Goal: Information Seeking & Learning: Learn about a topic

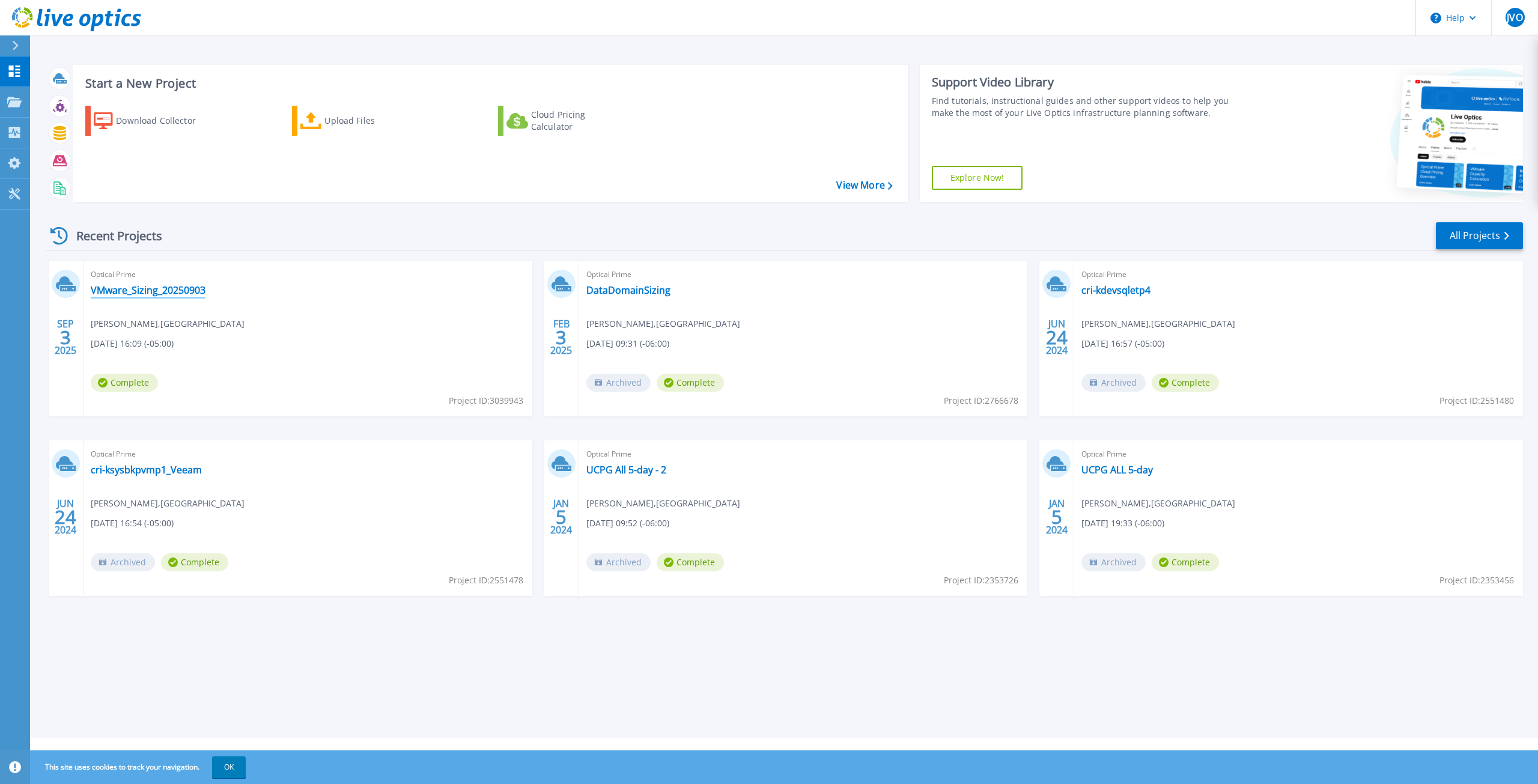
click at [185, 290] on link "VMware_Sizing_20250903" at bounding box center [148, 290] width 115 height 12
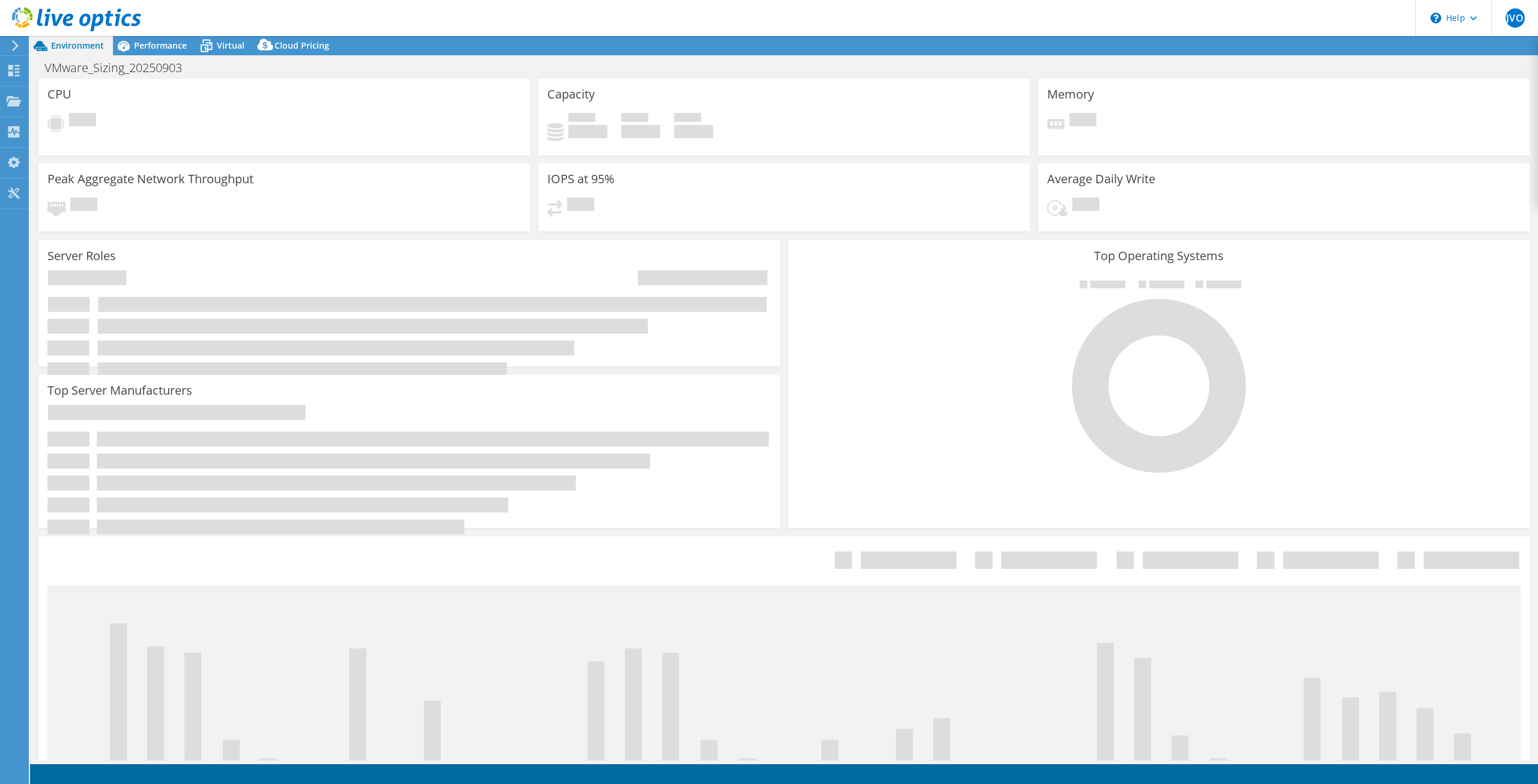
select select "USD"
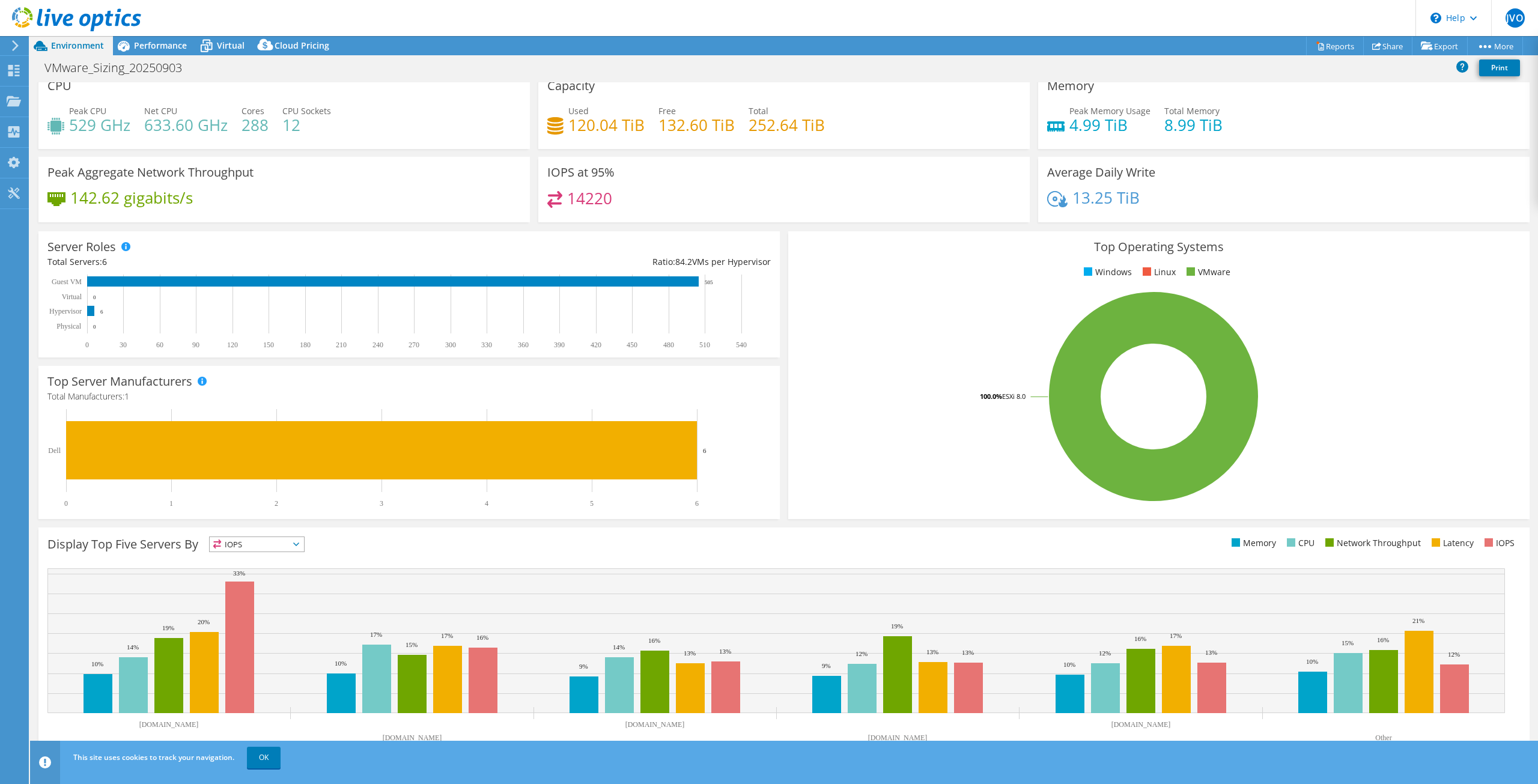
scroll to position [17, 0]
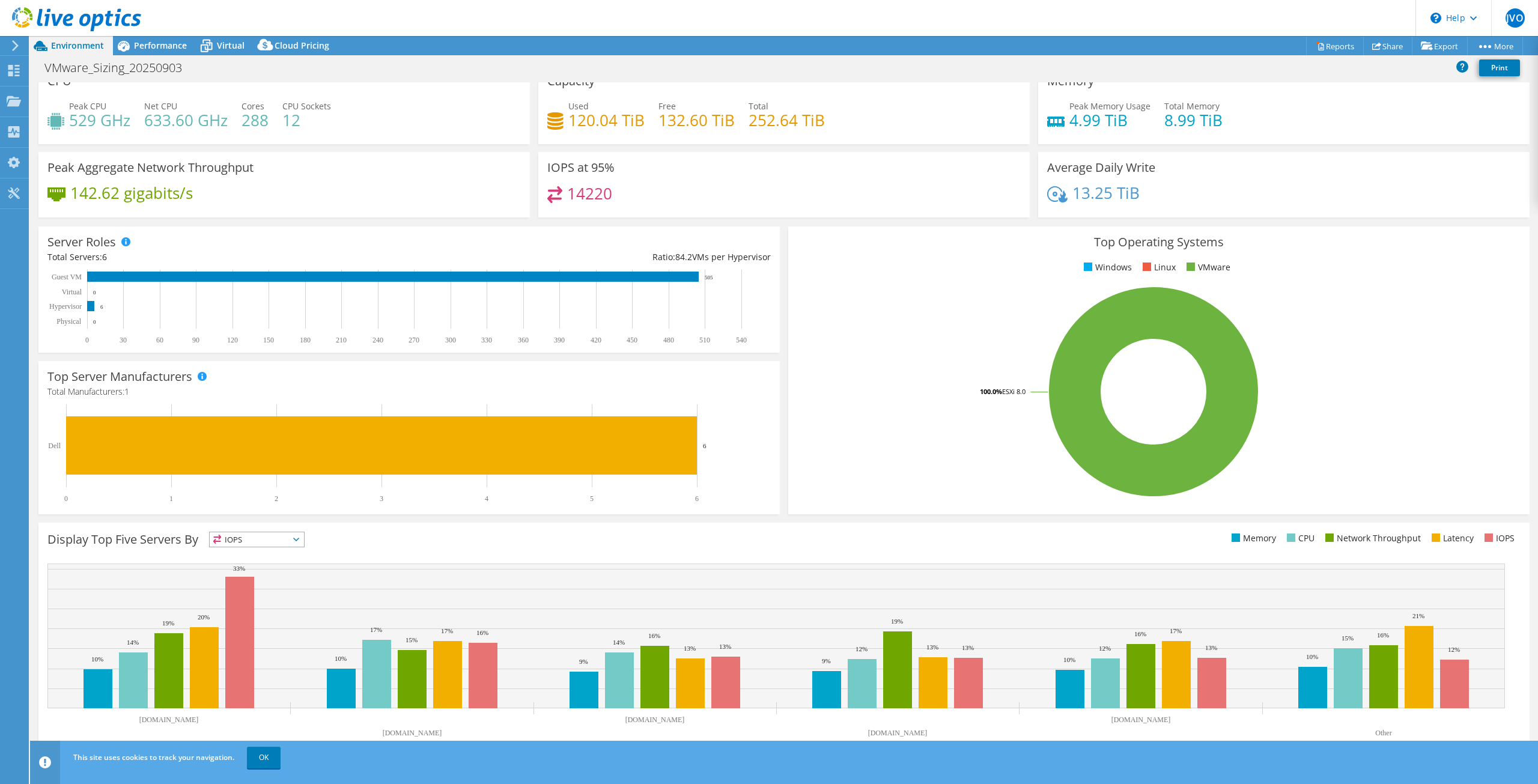
click at [288, 540] on span "IOPS" at bounding box center [257, 540] width 94 height 14
click at [288, 539] on span "IOPS" at bounding box center [257, 540] width 94 height 14
click at [274, 759] on link "OK" at bounding box center [264, 757] width 34 height 22
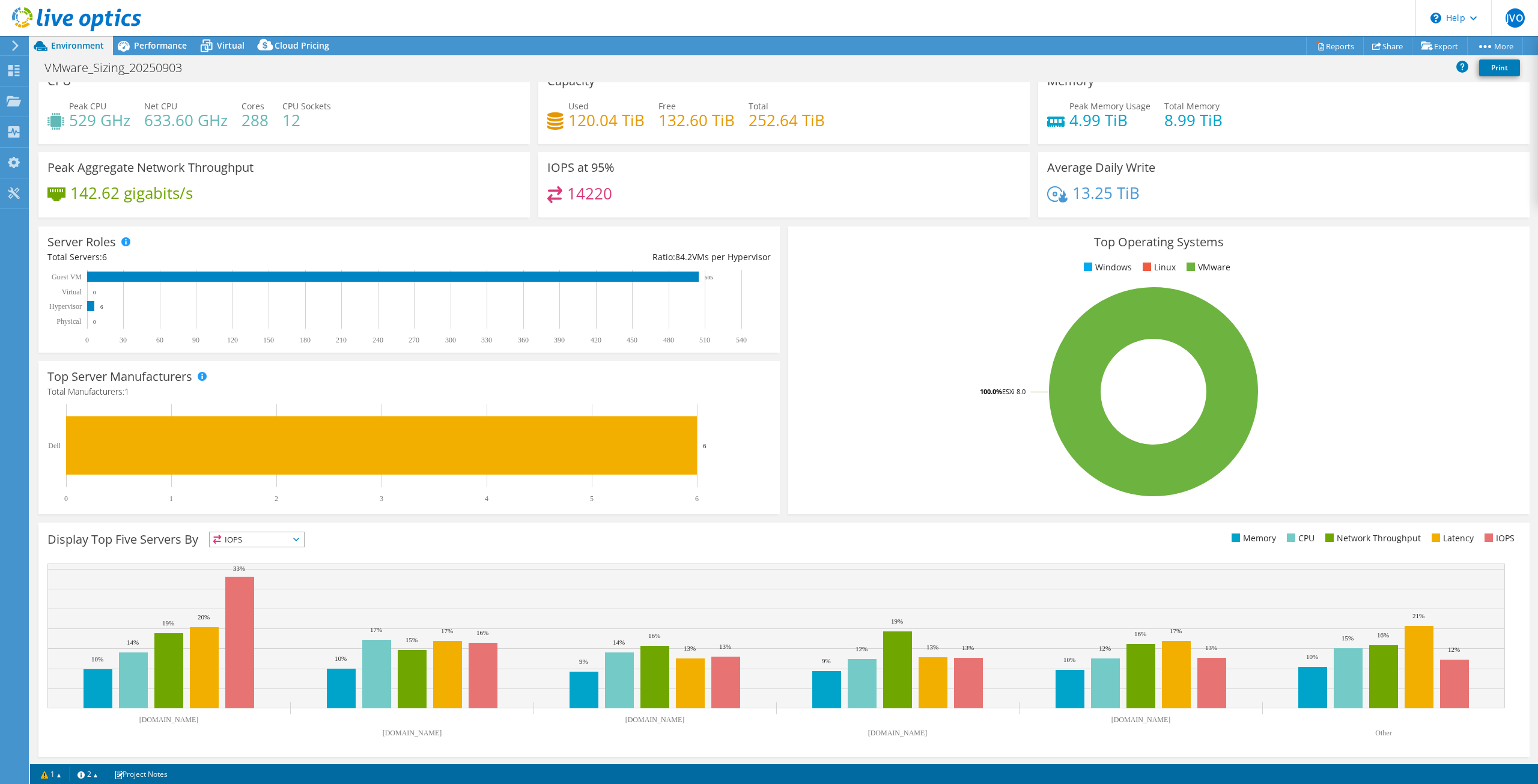
click at [301, 540] on span "IOPS" at bounding box center [257, 540] width 94 height 14
click at [265, 570] on li "Memory" at bounding box center [257, 571] width 94 height 17
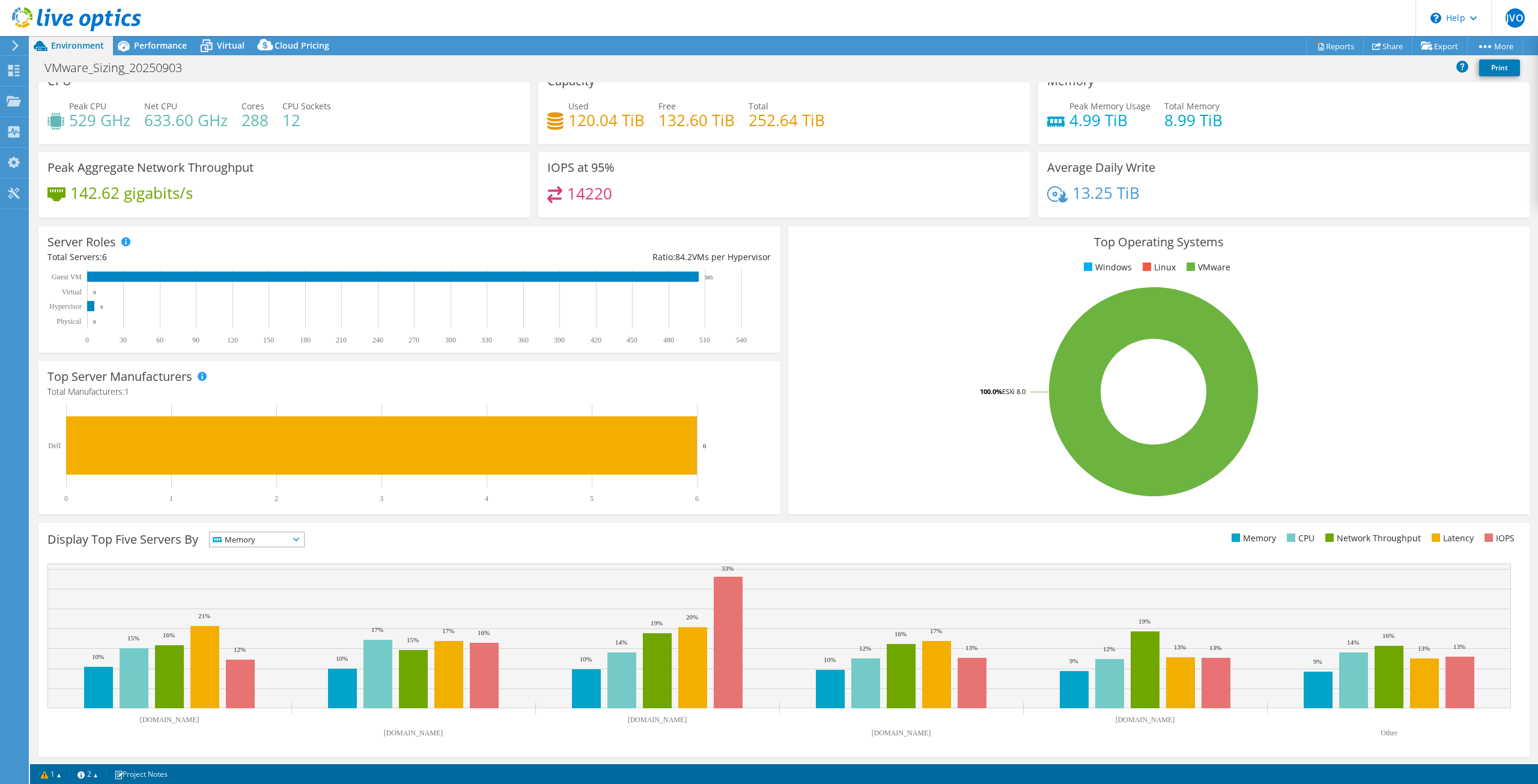
click at [275, 541] on span "Memory" at bounding box center [249, 540] width 79 height 14
click at [254, 591] on li "CPU" at bounding box center [257, 588] width 94 height 17
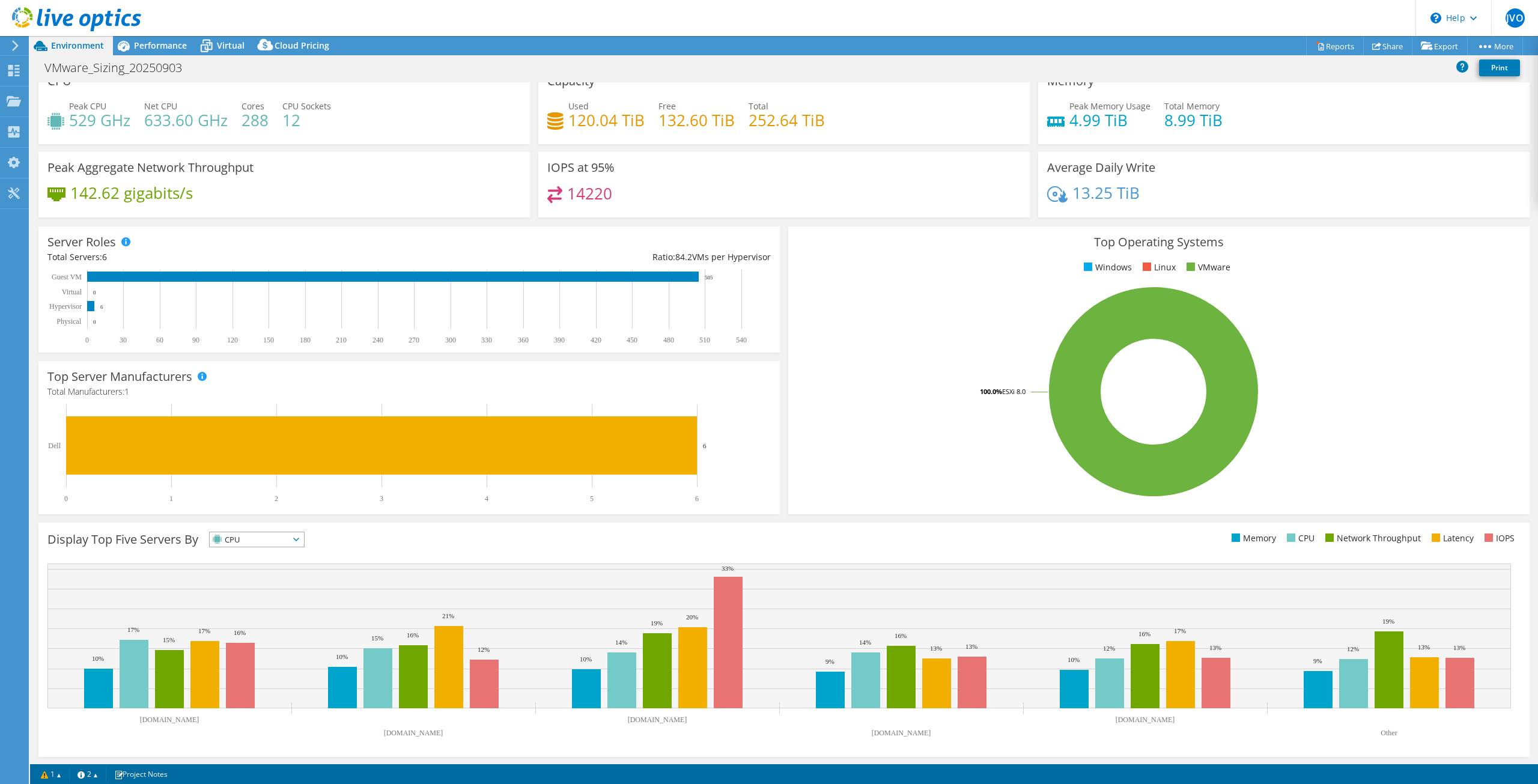
click at [284, 536] on span "CPU" at bounding box center [249, 540] width 79 height 14
click at [250, 599] on li "Network Throughput" at bounding box center [257, 605] width 94 height 17
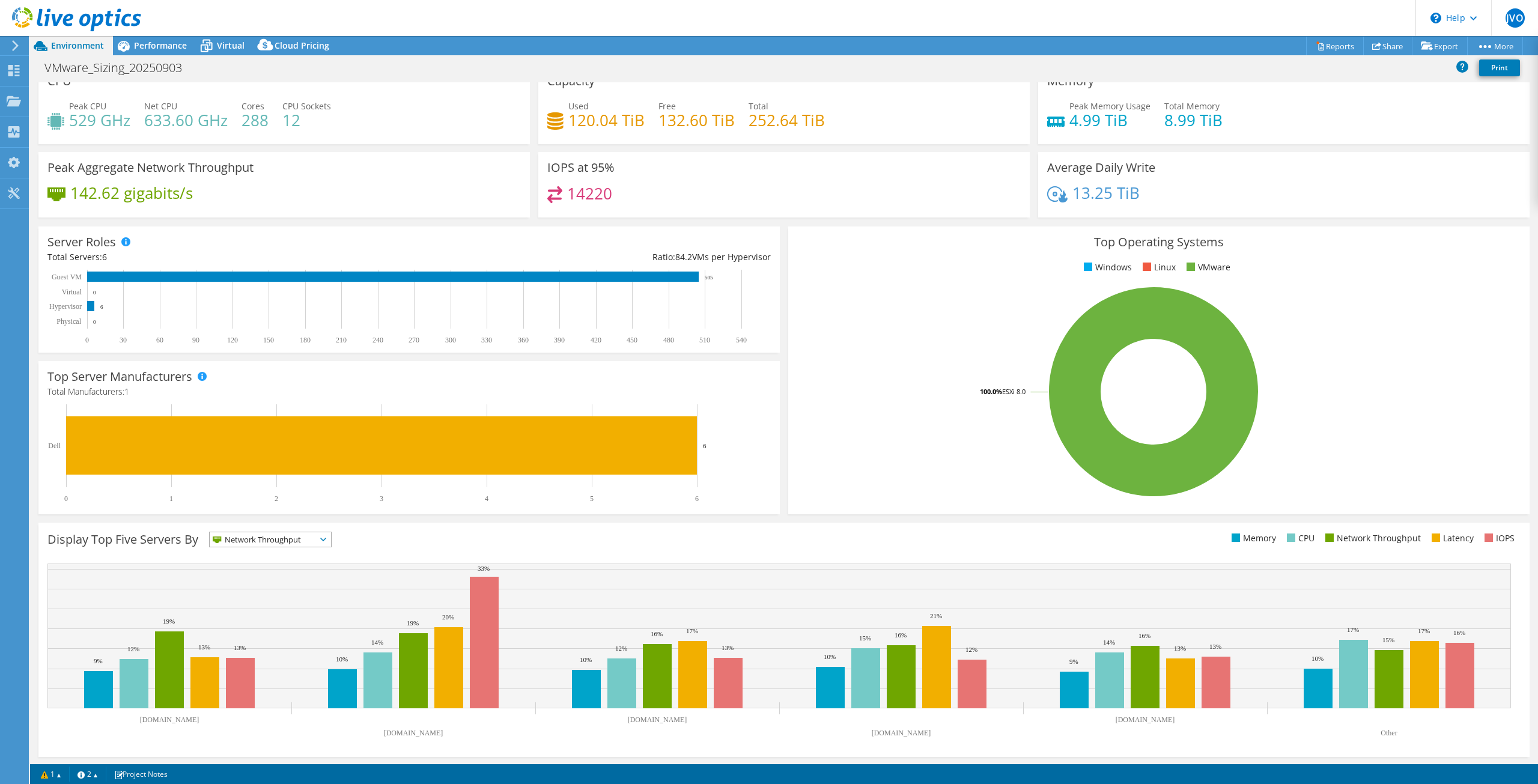
click at [275, 533] on span "Network Throughput" at bounding box center [263, 540] width 107 height 14
click at [259, 619] on li "Latency" at bounding box center [270, 622] width 121 height 17
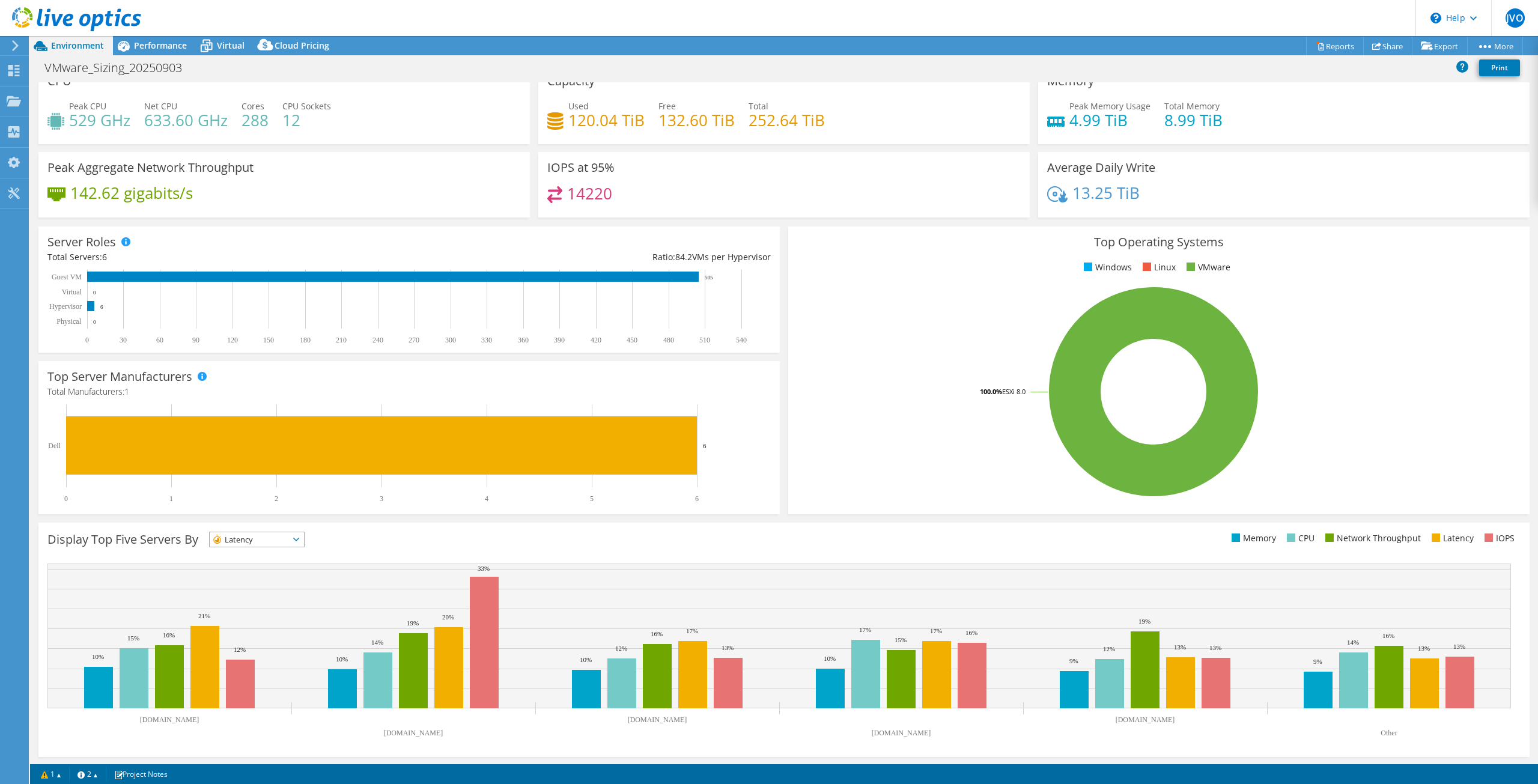
click at [280, 536] on span "Latency" at bounding box center [249, 540] width 79 height 14
click at [272, 559] on li "IOPS" at bounding box center [257, 555] width 94 height 17
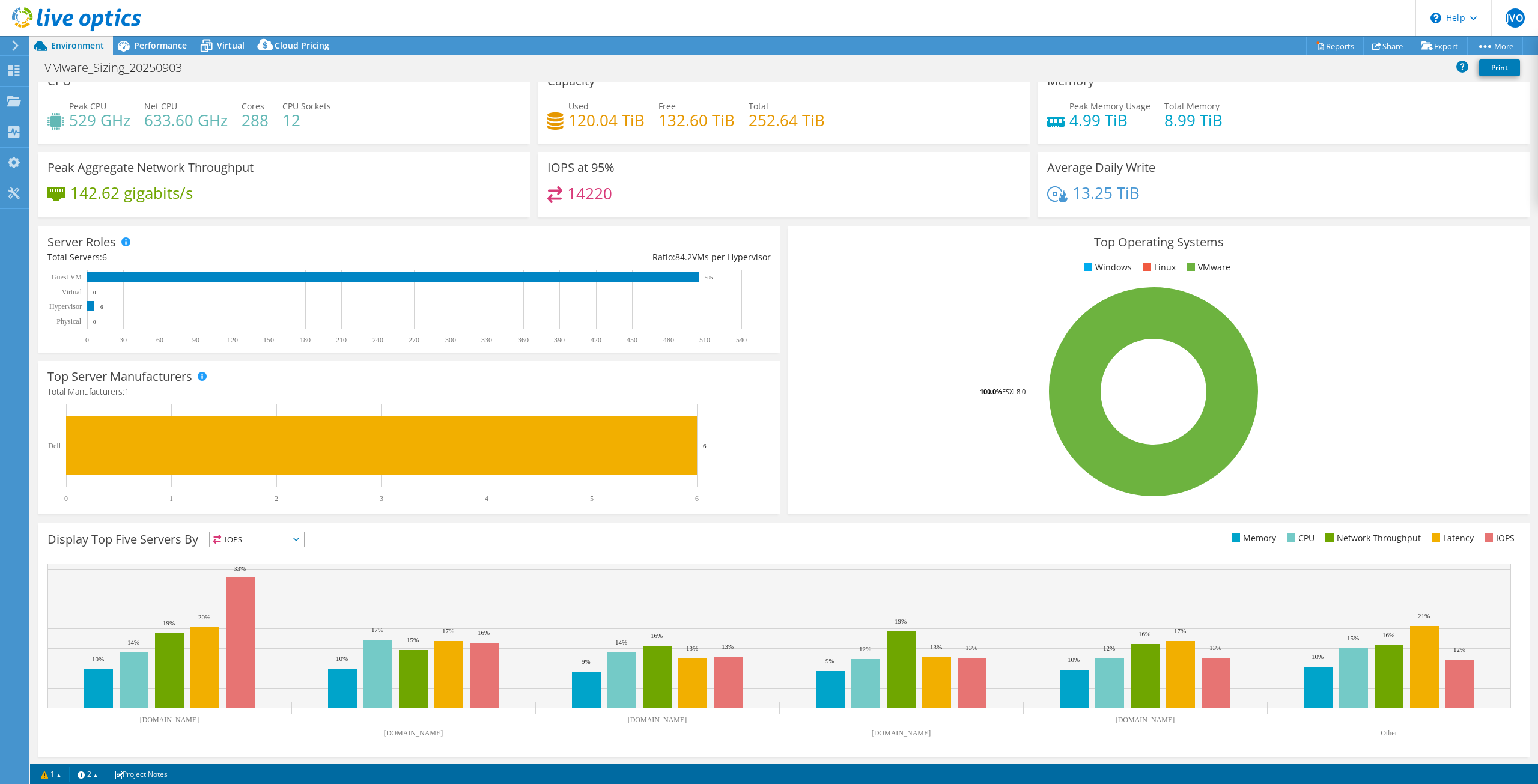
drag, startPoint x: 164, startPoint y: 51, endPoint x: 204, endPoint y: 132, distance: 90.3
click at [164, 51] on div "Performance" at bounding box center [154, 45] width 83 height 19
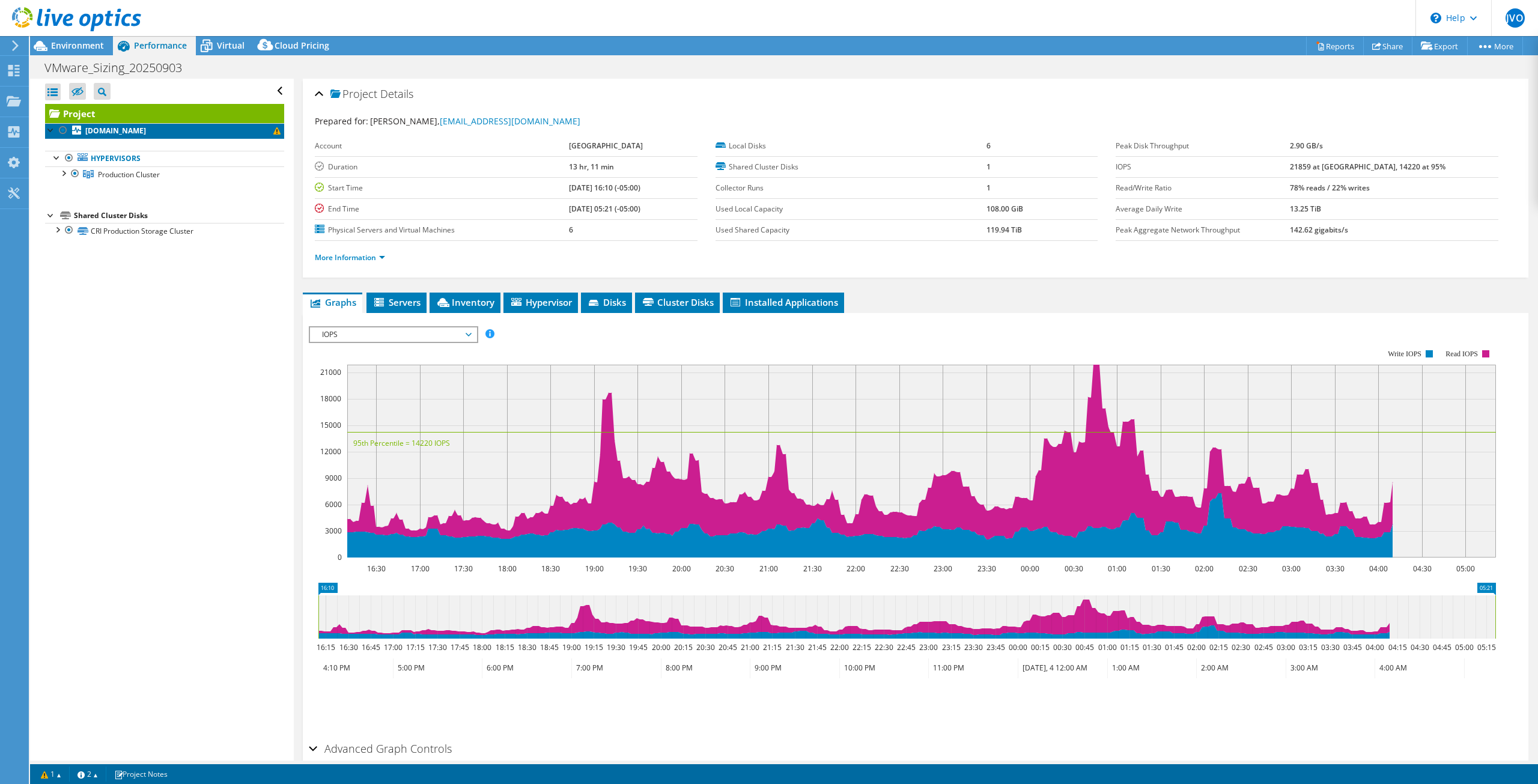
click at [208, 130] on link "[DOMAIN_NAME]" at bounding box center [165, 131] width 239 height 16
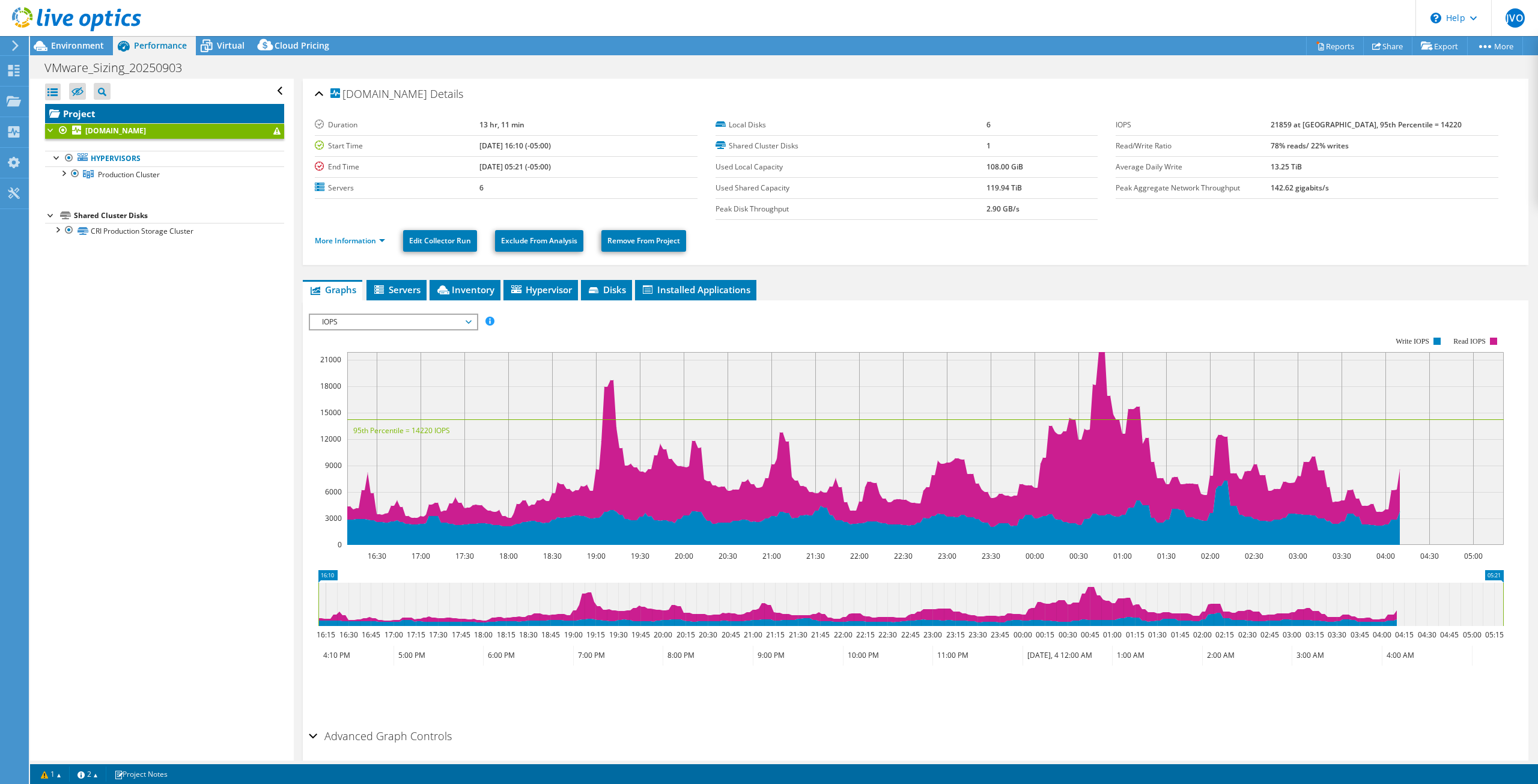
click at [128, 114] on link "Project" at bounding box center [165, 113] width 239 height 19
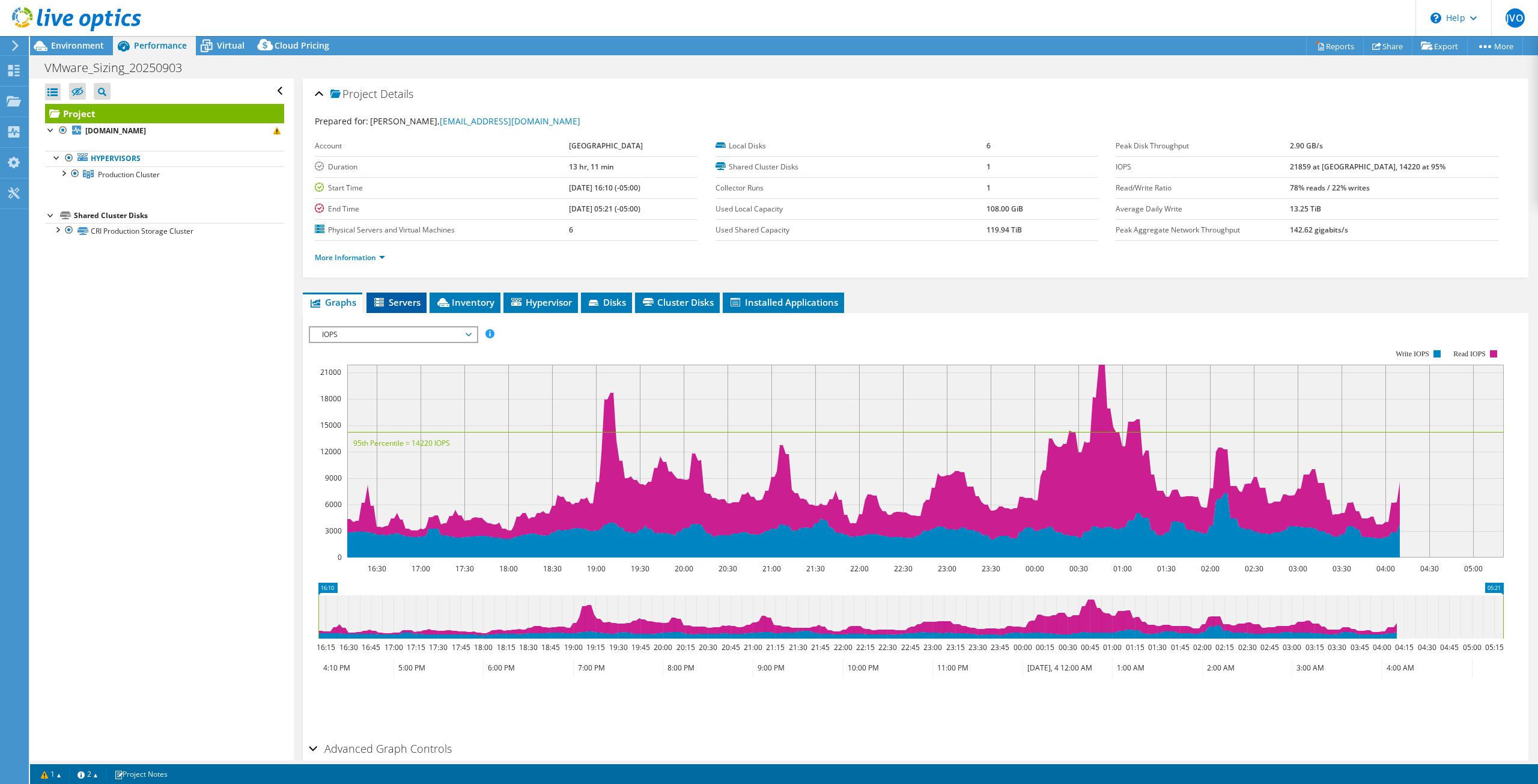
click at [403, 302] on span "Servers" at bounding box center [396, 302] width 48 height 12
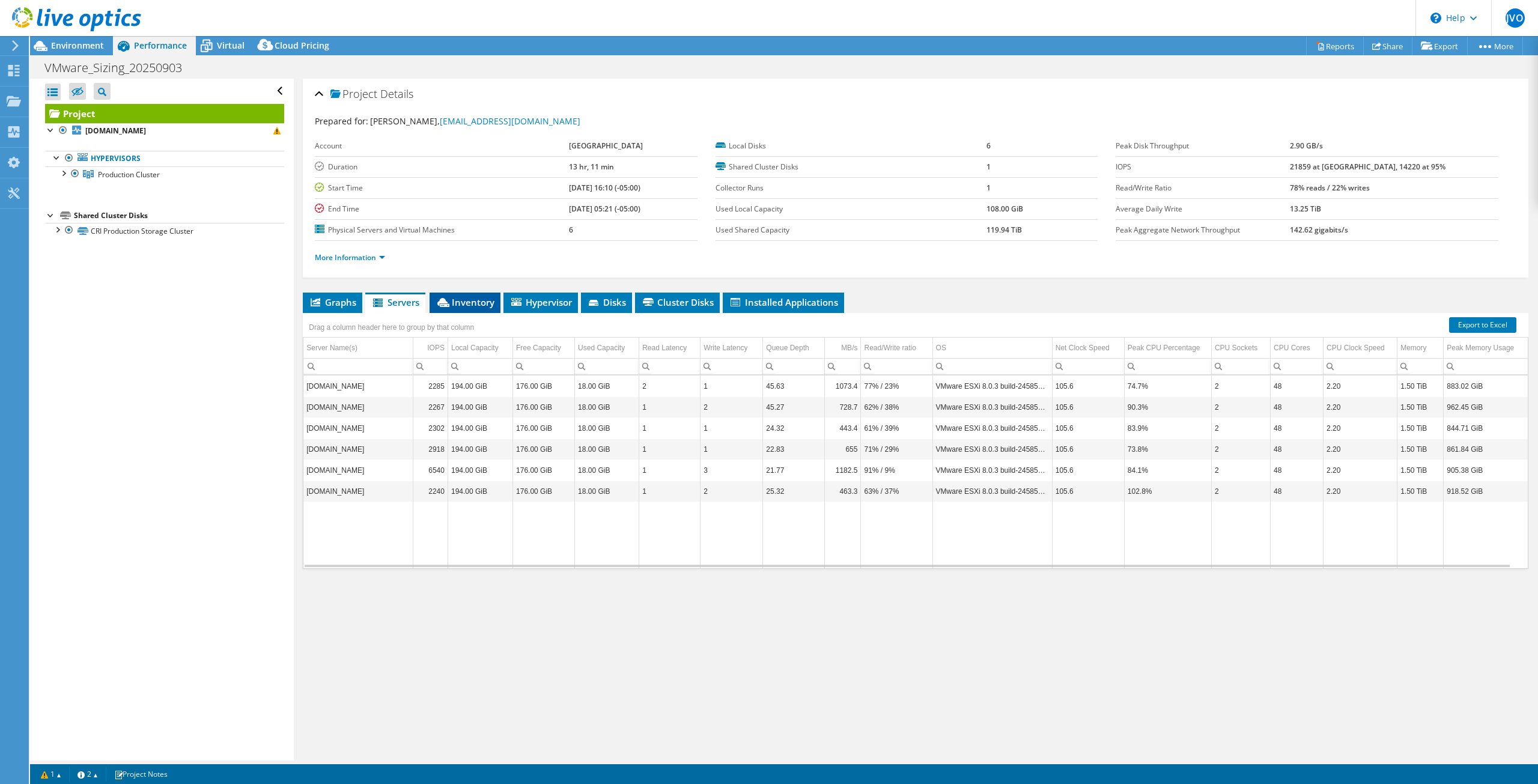
click at [455, 306] on li "Inventory" at bounding box center [465, 303] width 71 height 20
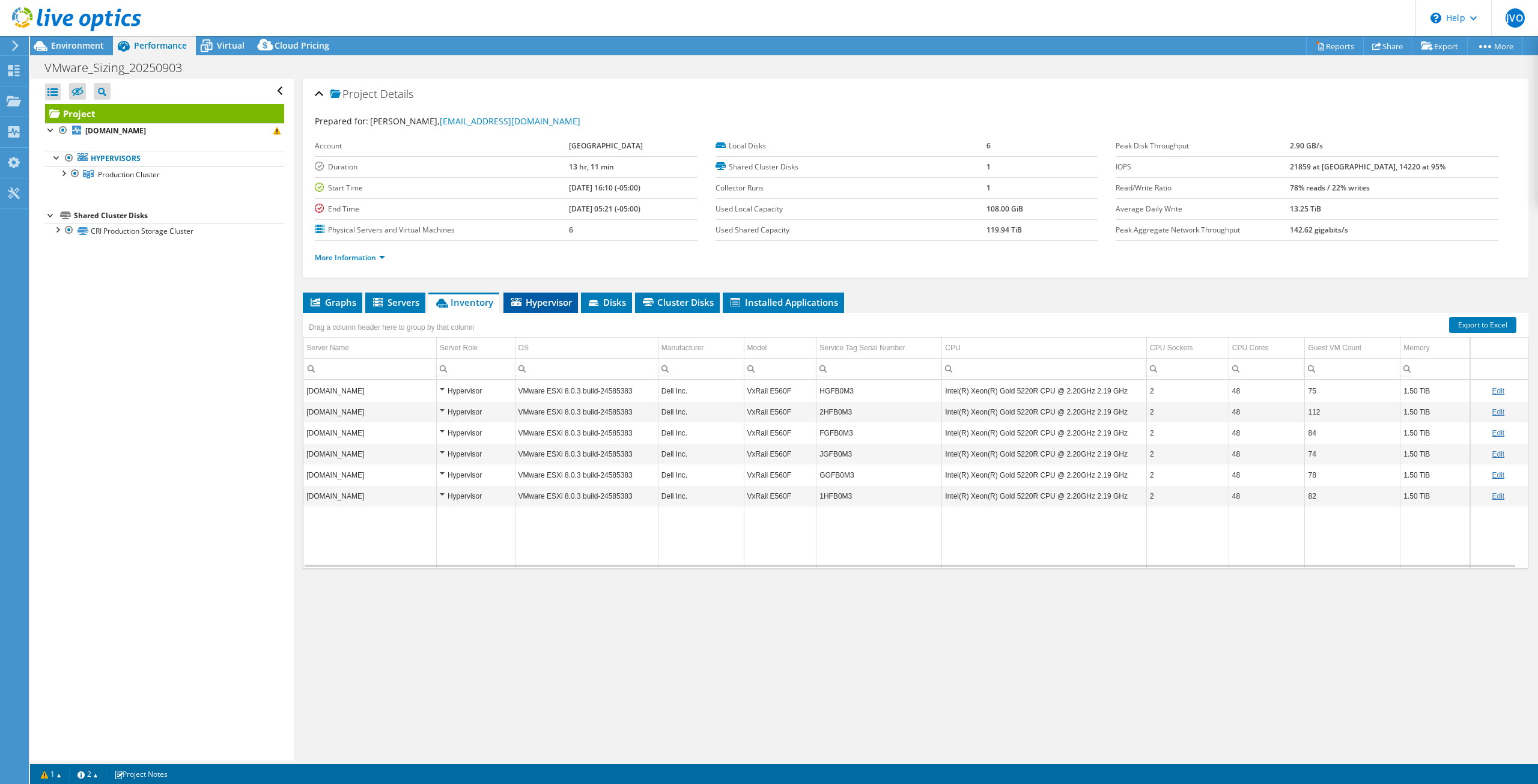
click at [539, 296] on span "Hypervisor" at bounding box center [541, 302] width 63 height 12
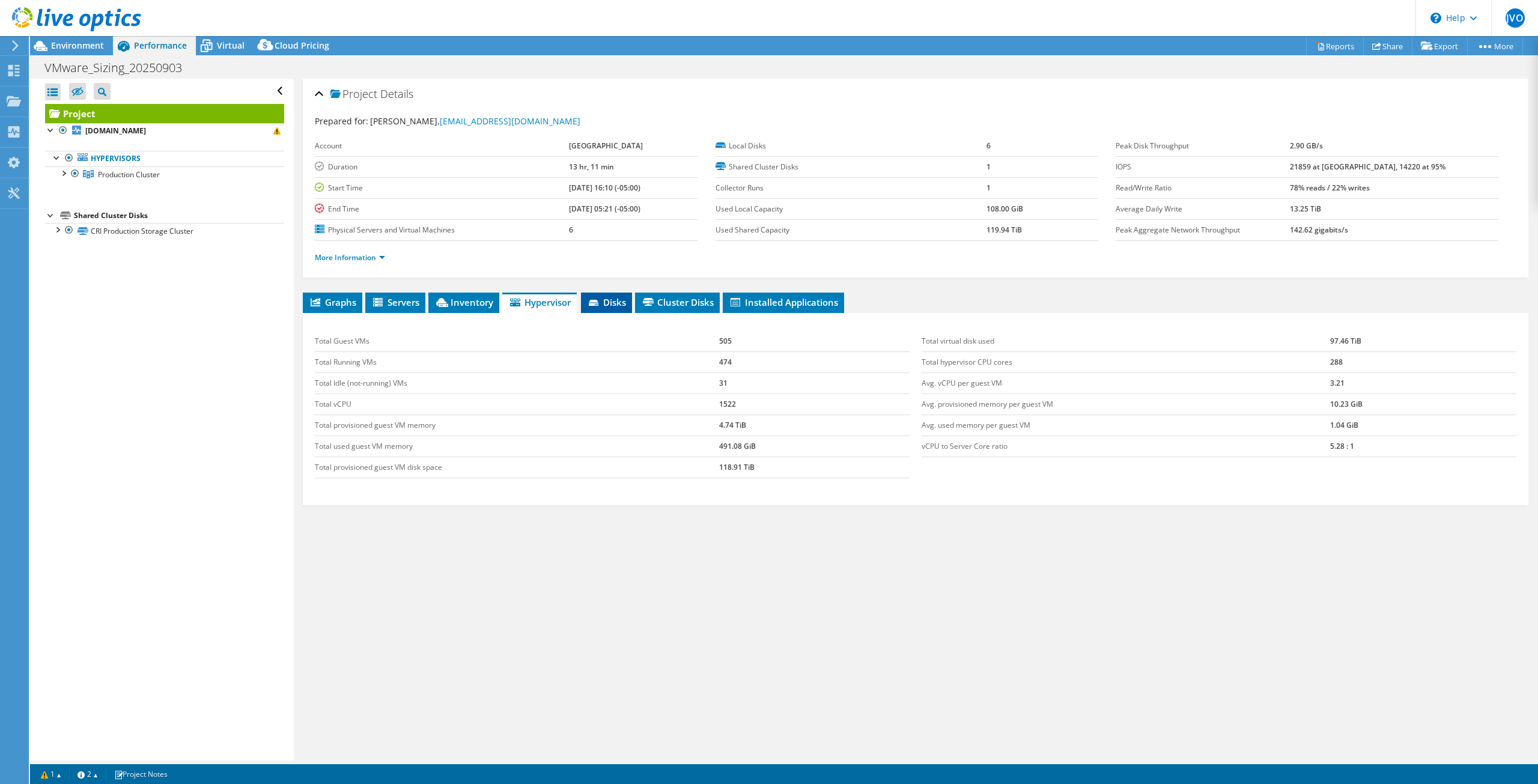
click at [600, 300] on icon at bounding box center [595, 303] width 12 height 8
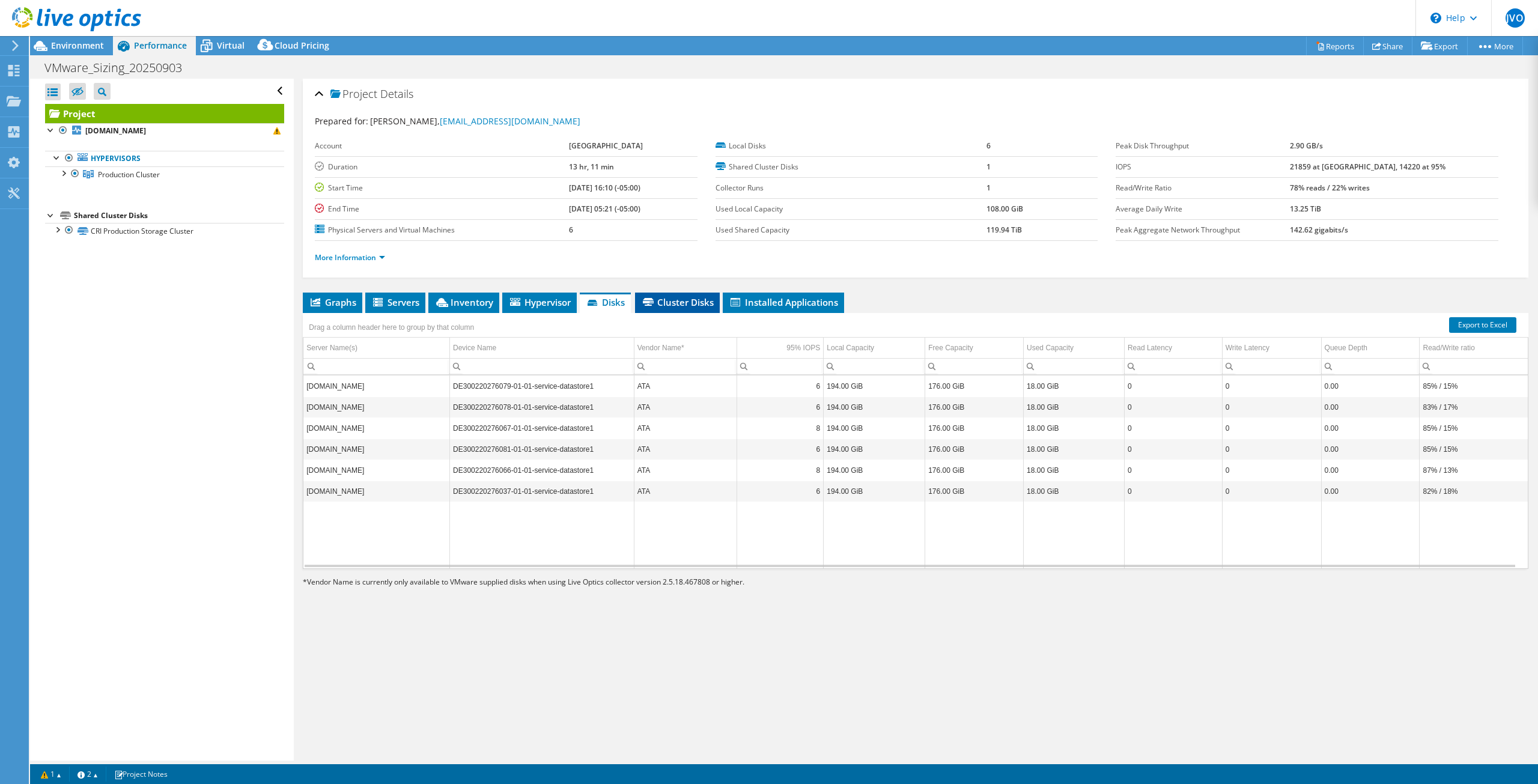
click at [652, 296] on span "Cluster Disks" at bounding box center [677, 302] width 73 height 12
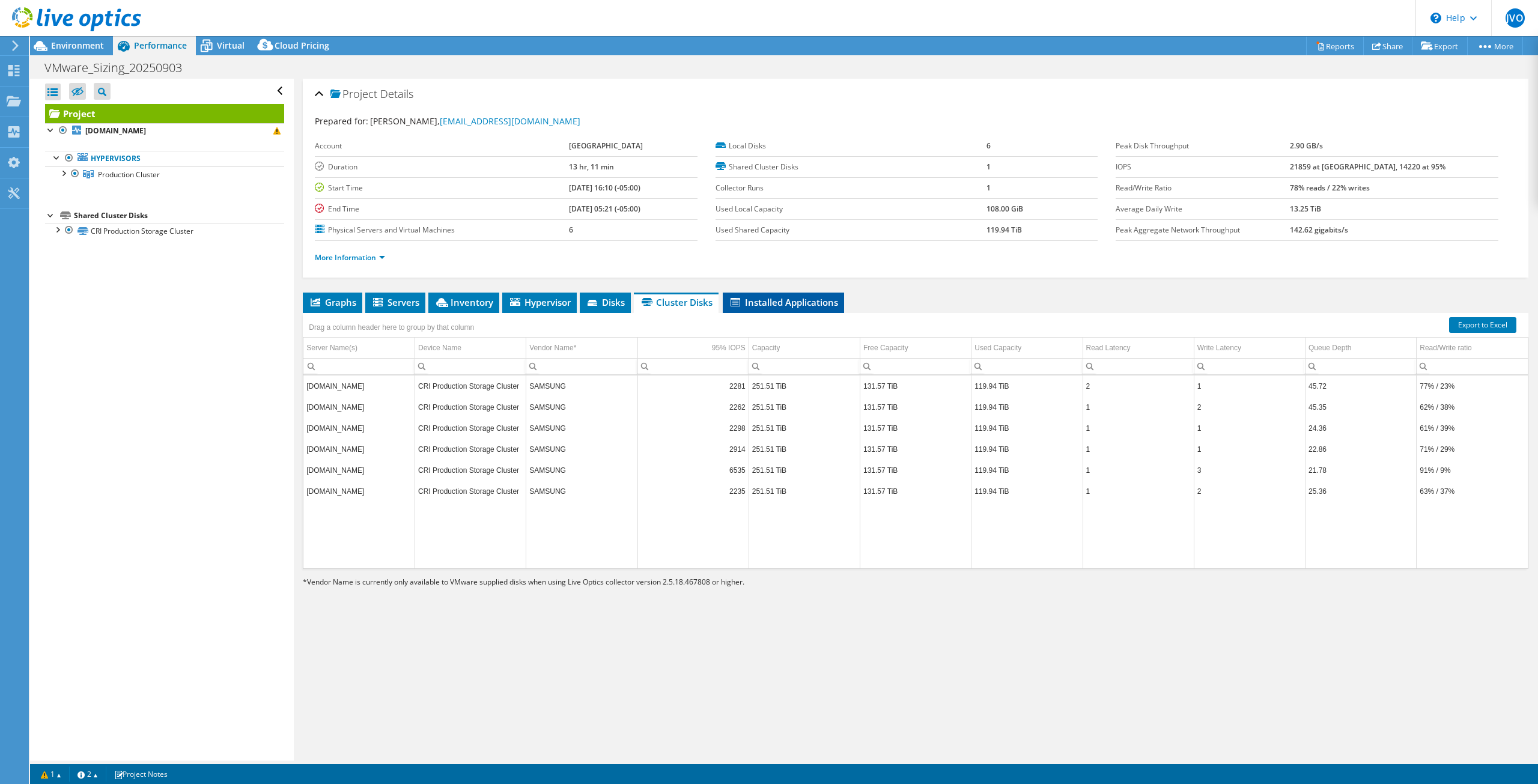
click at [763, 302] on span "Installed Applications" at bounding box center [783, 302] width 110 height 12
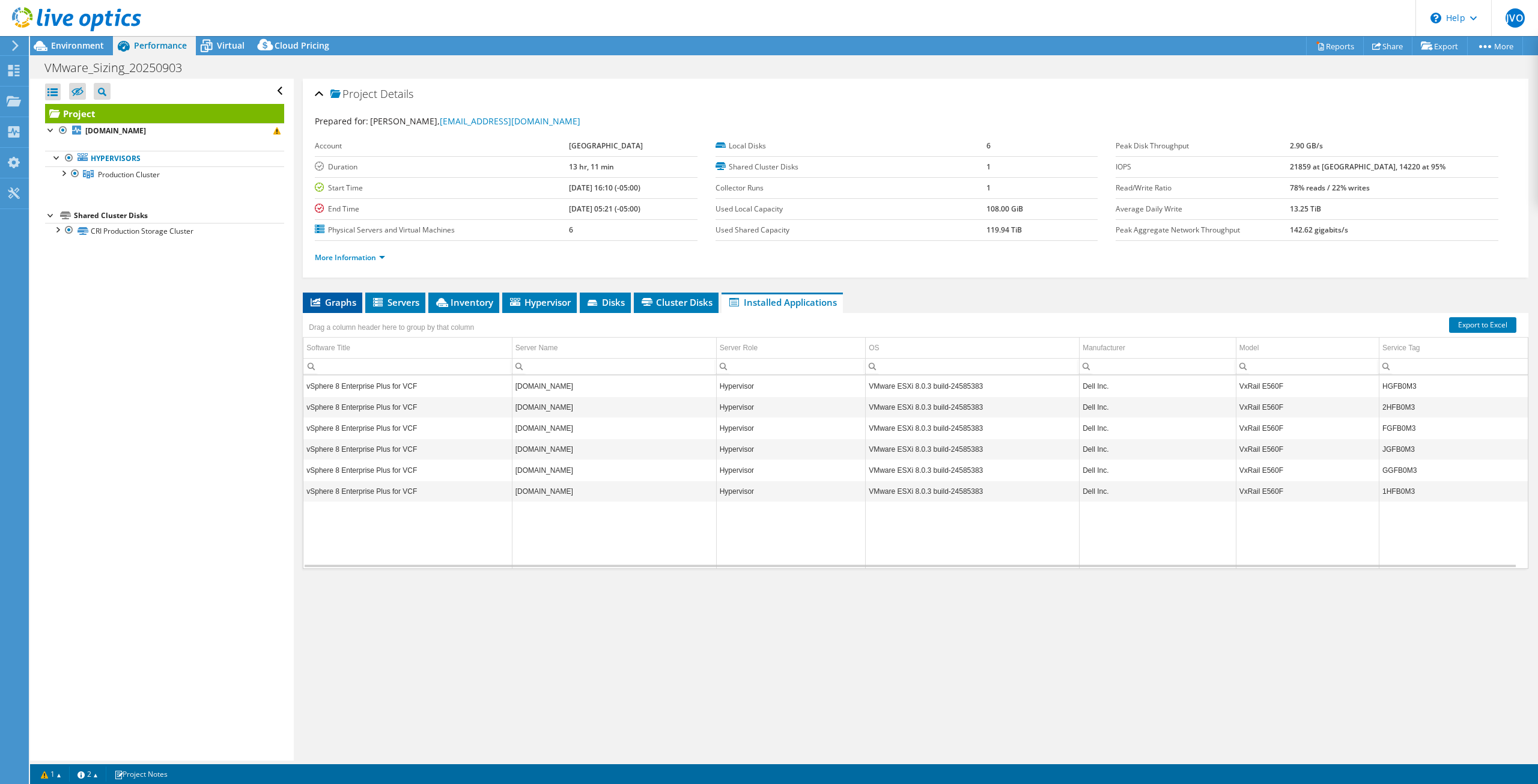
click at [334, 297] on span "Graphs" at bounding box center [333, 302] width 48 height 12
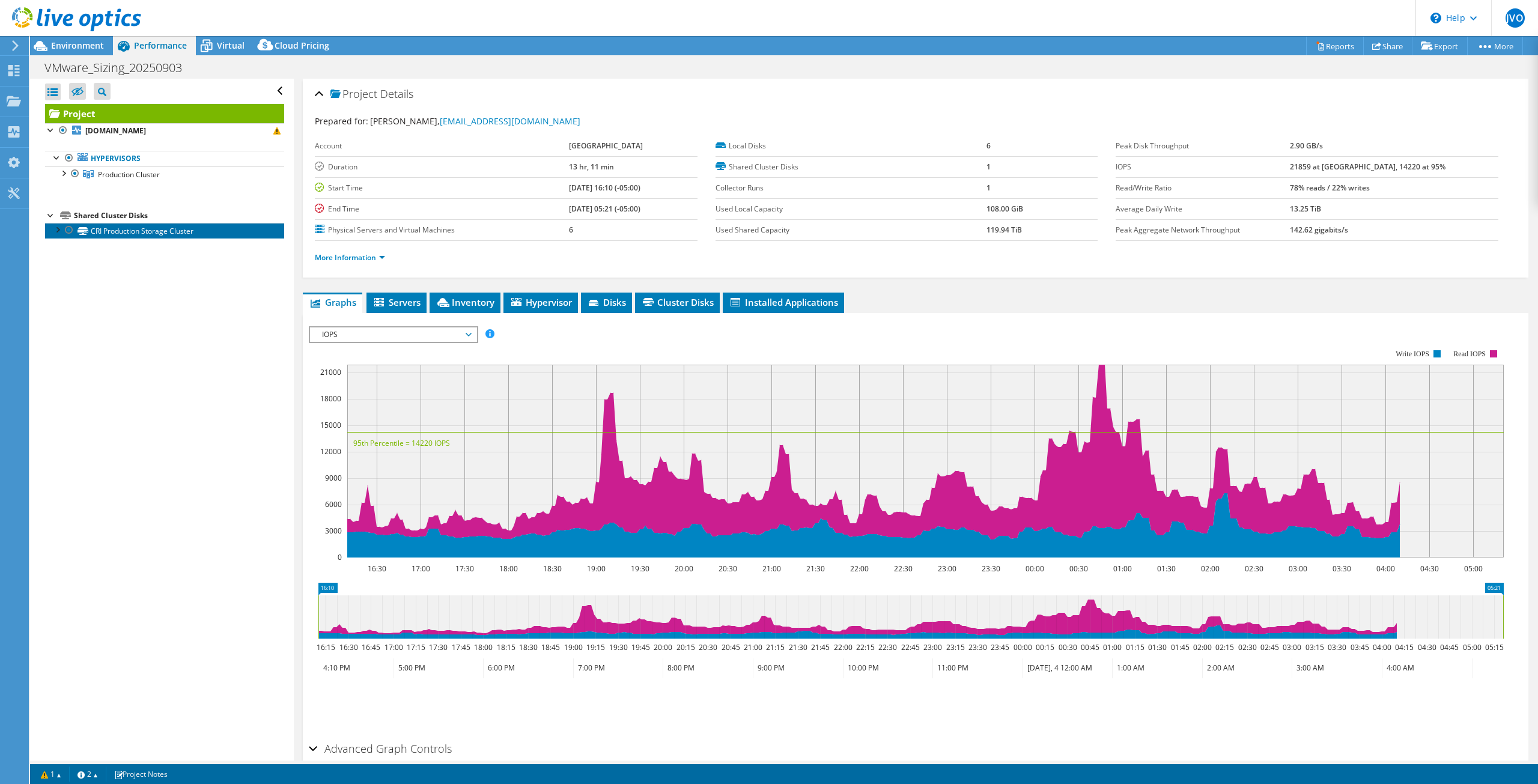
click at [117, 229] on link "CRI Production Storage Cluster" at bounding box center [165, 231] width 239 height 16
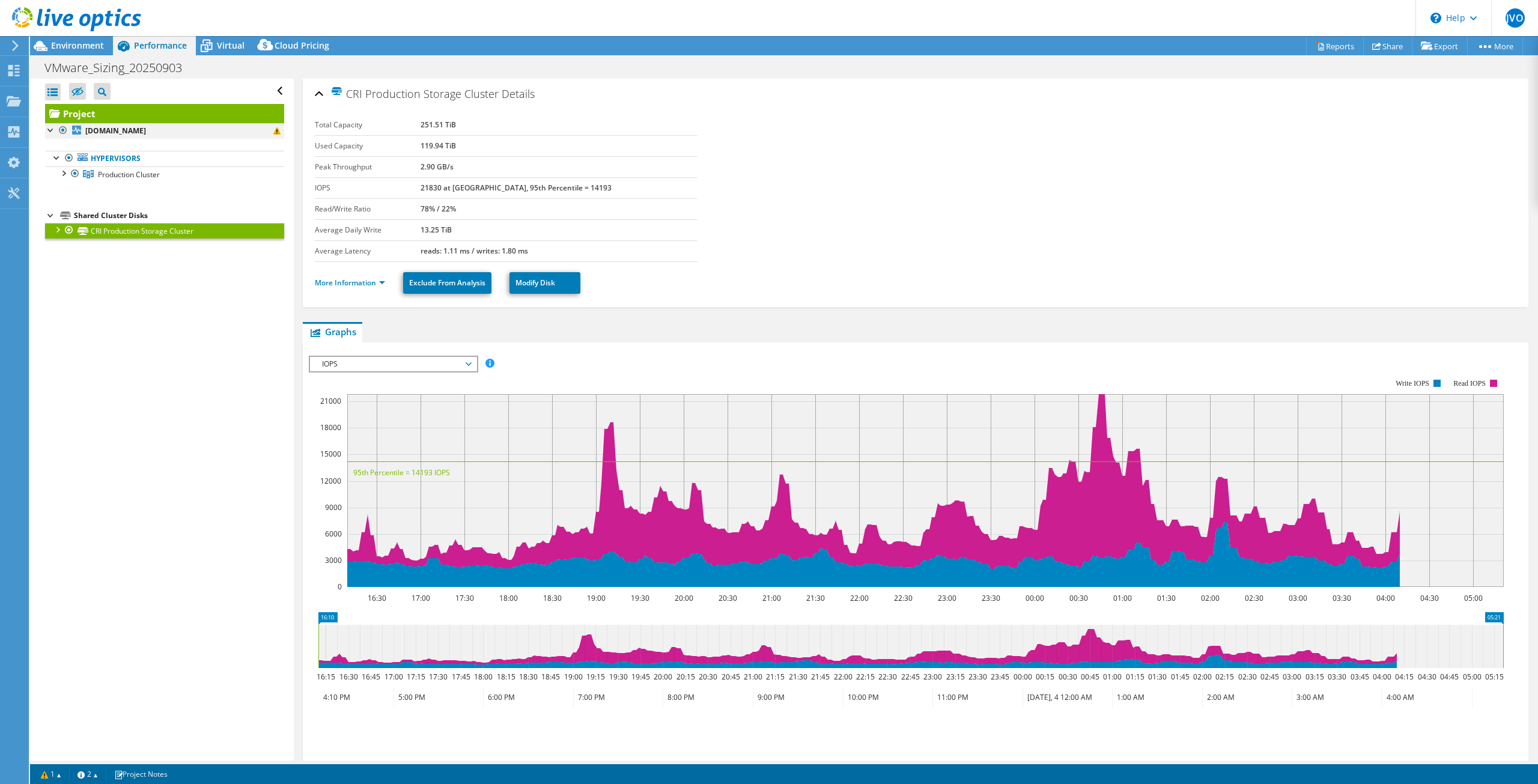
click at [54, 133] on div at bounding box center [51, 129] width 12 height 12
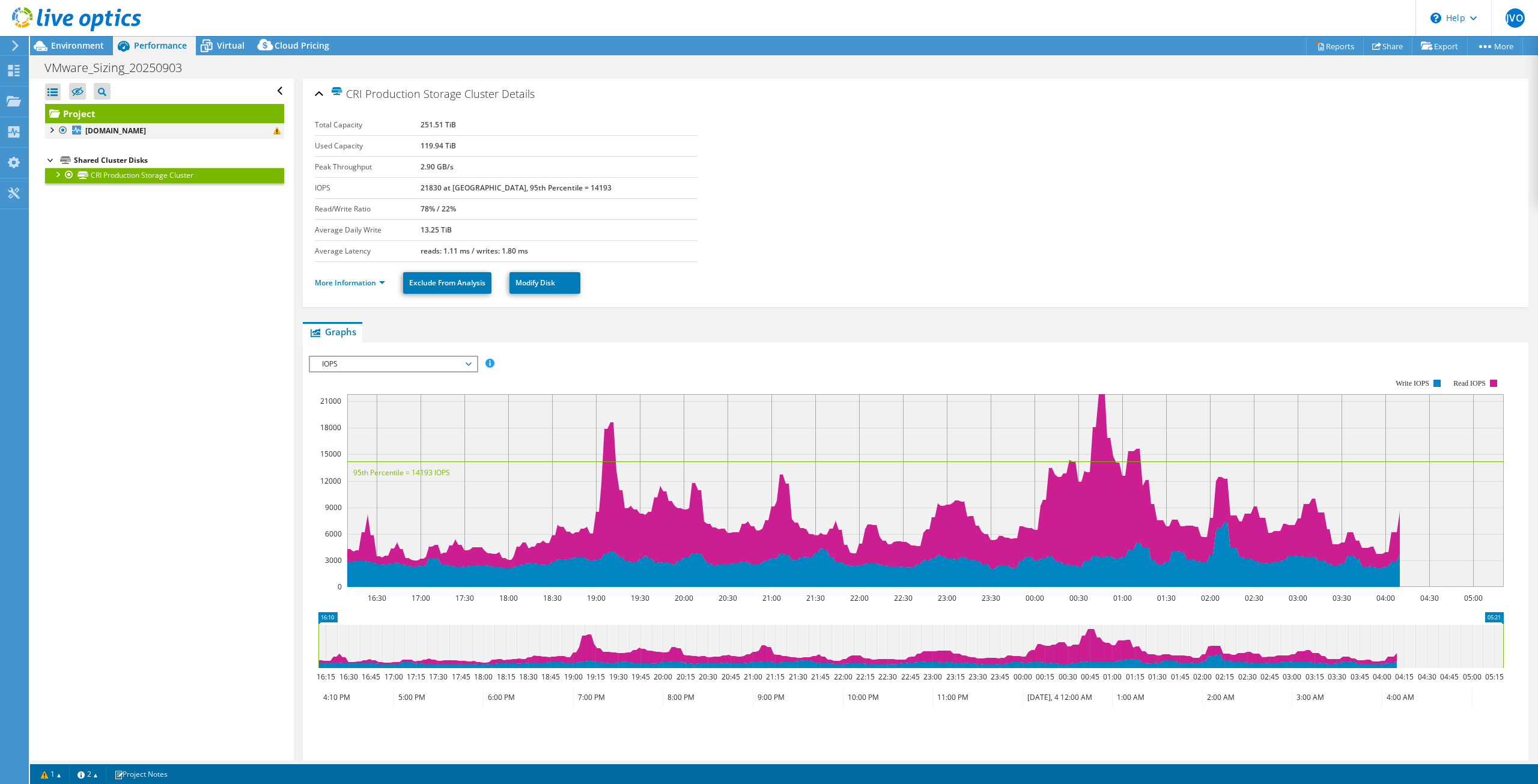
click at [54, 133] on div at bounding box center [51, 129] width 12 height 12
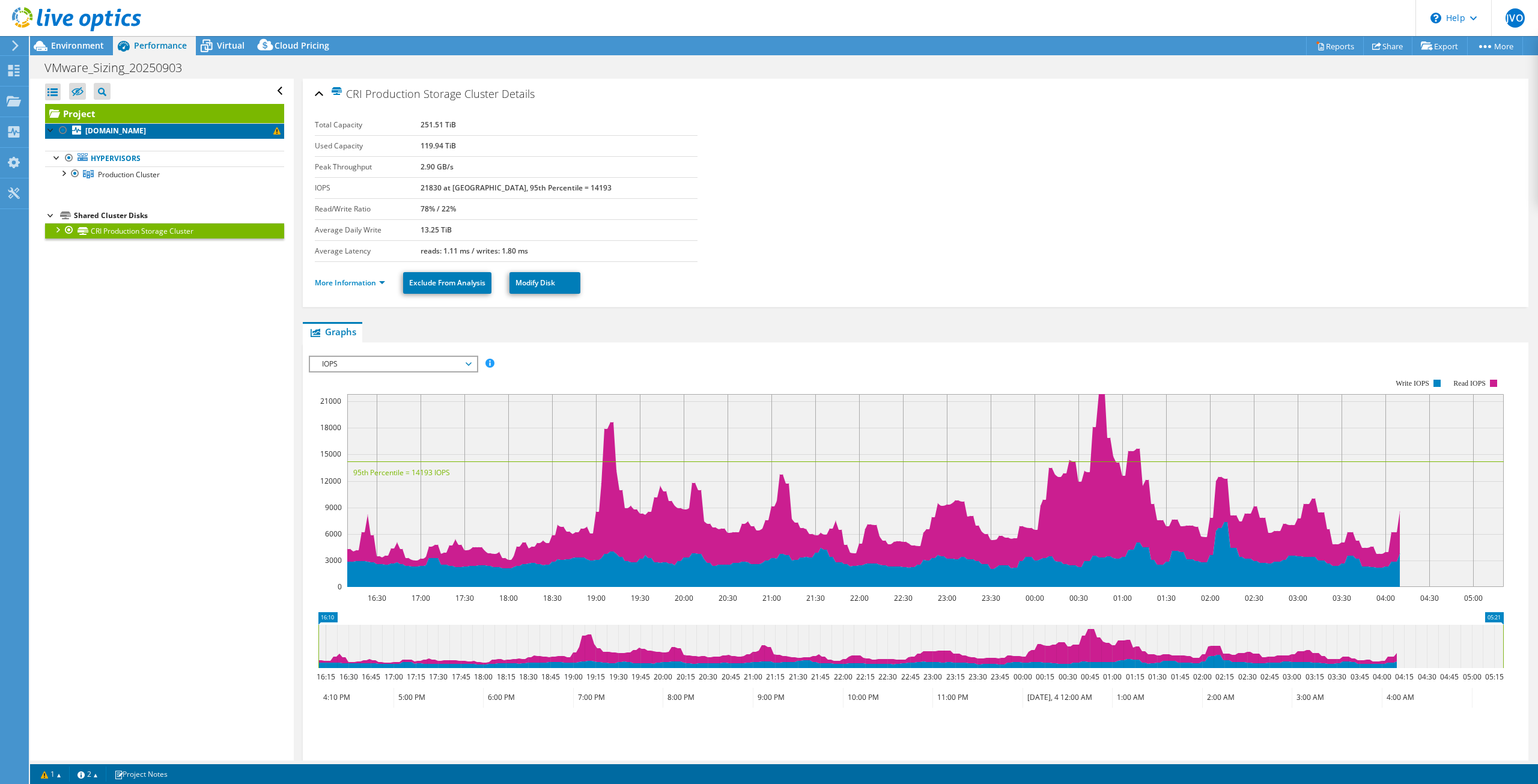
click at [222, 135] on link "[DOMAIN_NAME]" at bounding box center [165, 131] width 239 height 16
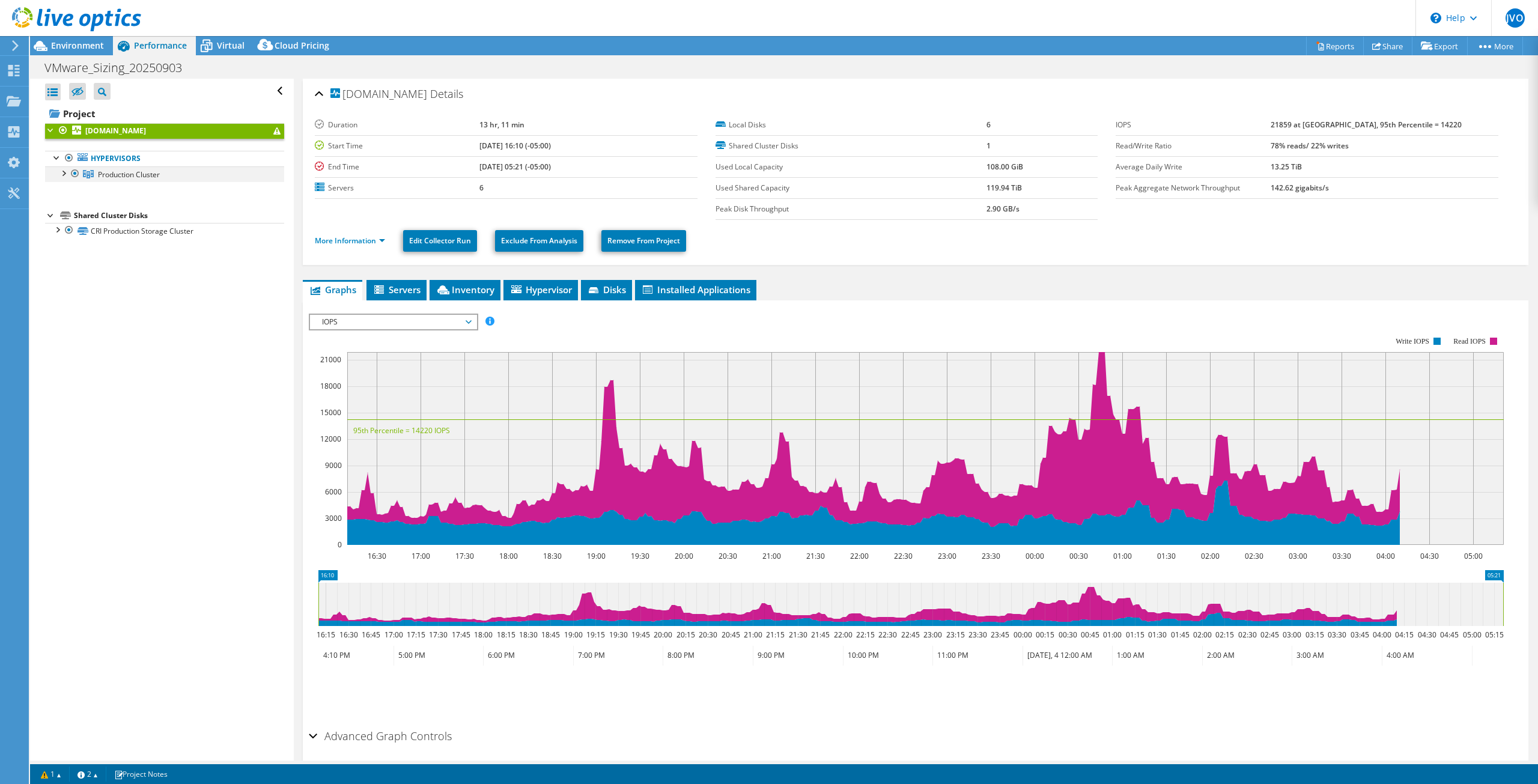
click at [66, 172] on div at bounding box center [63, 172] width 12 height 12
click at [108, 169] on span "Production Cluster" at bounding box center [129, 174] width 62 height 10
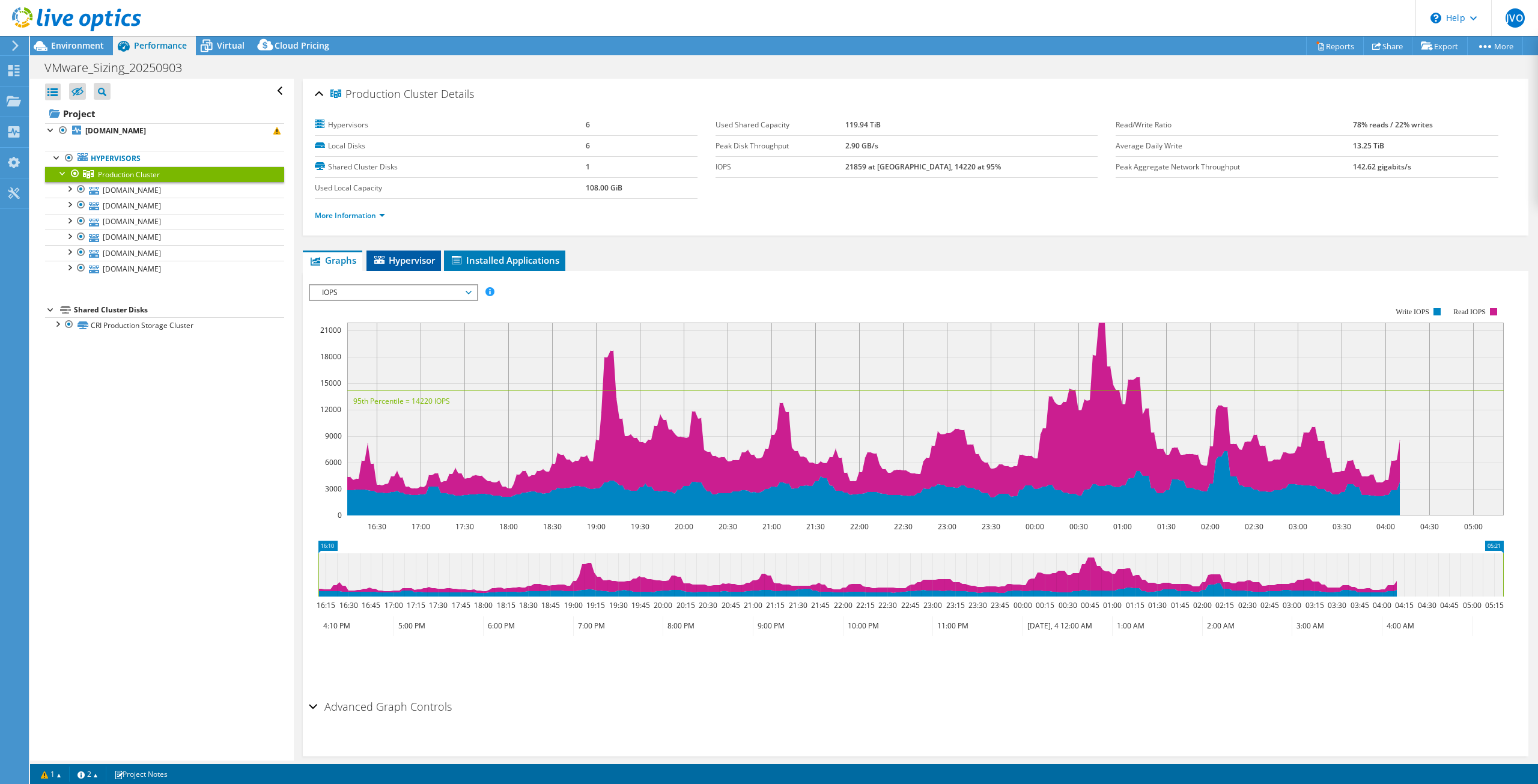
click at [421, 265] on li "Hypervisor" at bounding box center [404, 261] width 74 height 20
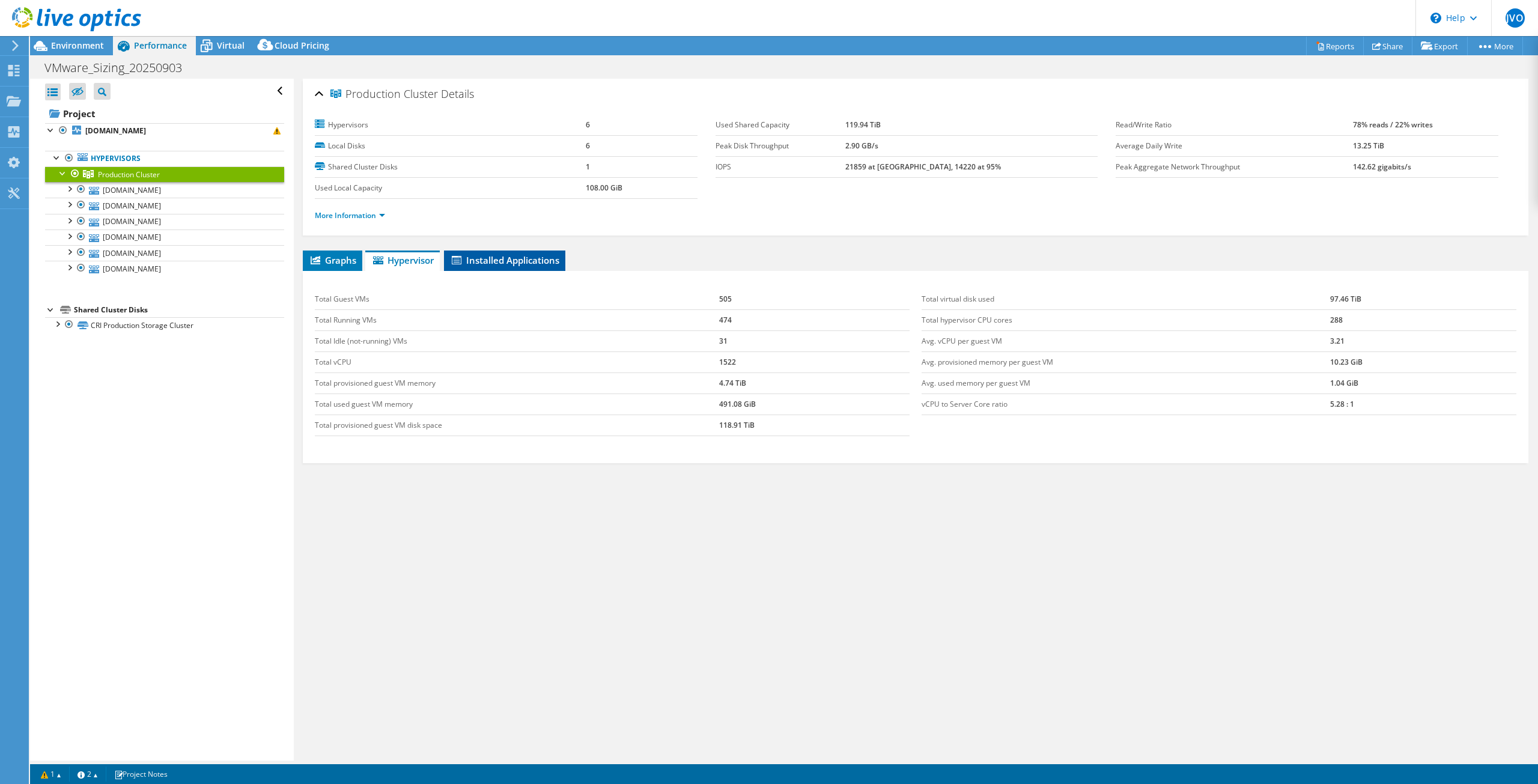
click at [477, 254] on span "Installed Applications" at bounding box center [504, 260] width 110 height 12
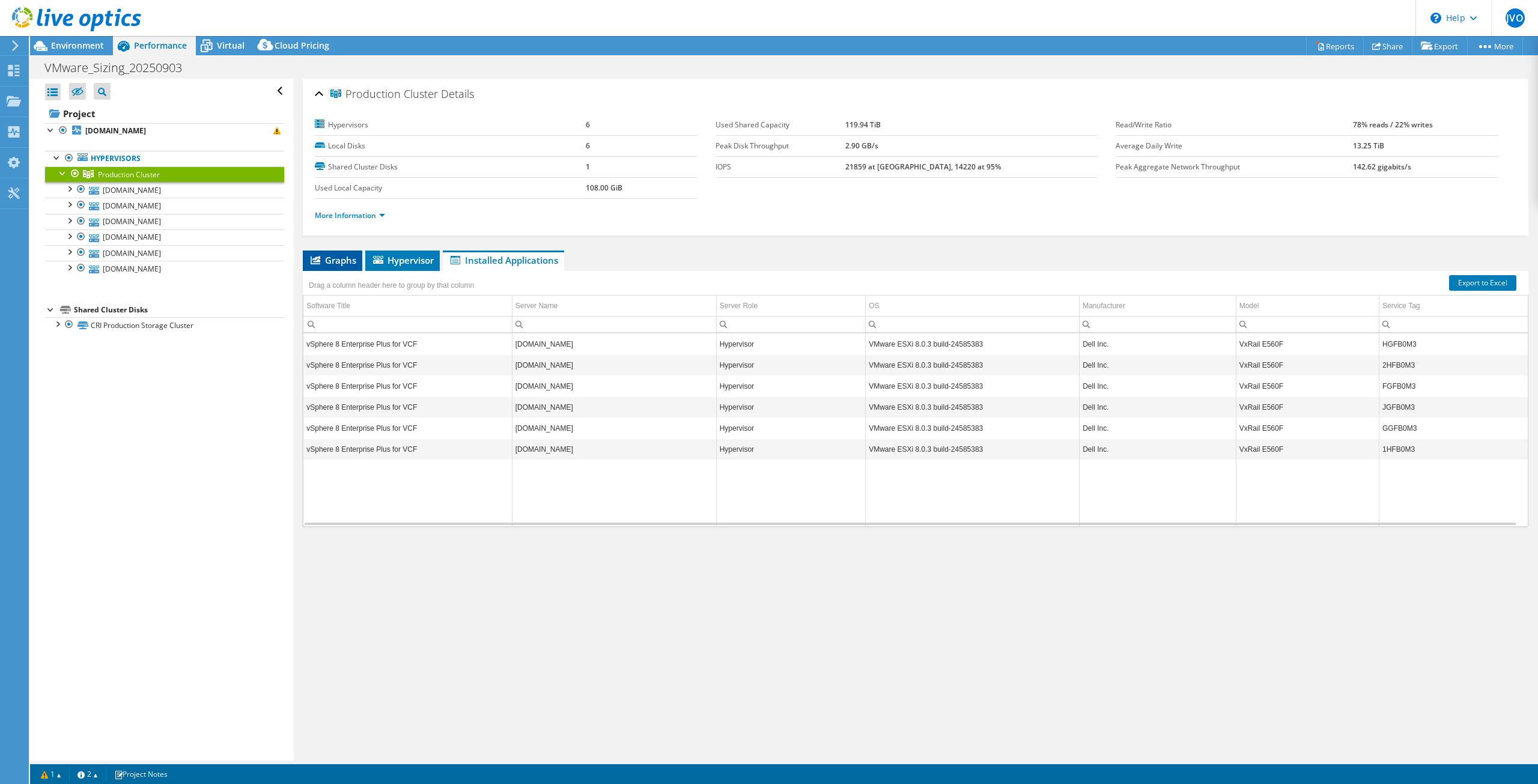
click at [342, 254] on span "Graphs" at bounding box center [333, 260] width 48 height 12
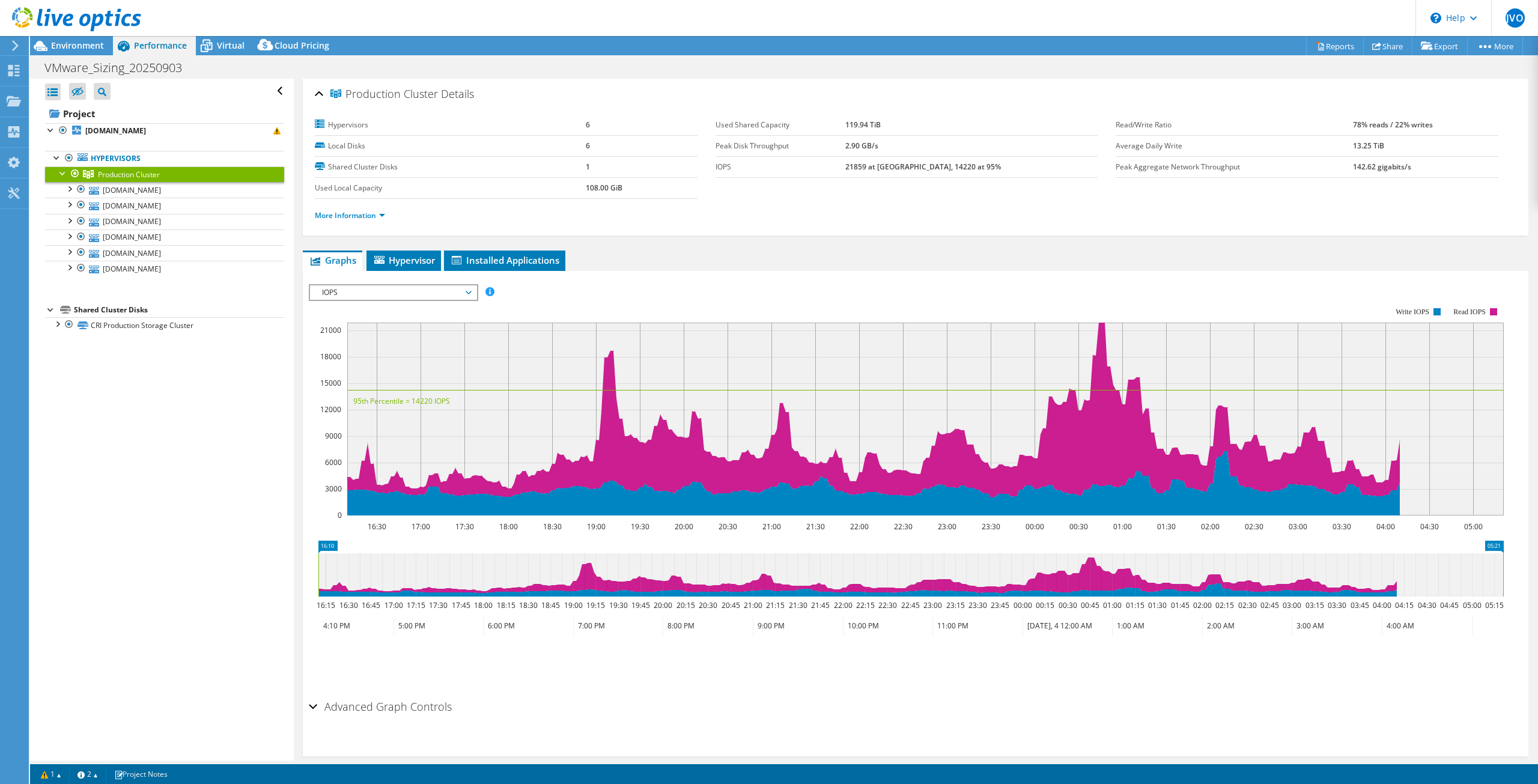
click at [316, 703] on div "Advanced Graph Controls" at bounding box center [916, 708] width 1214 height 26
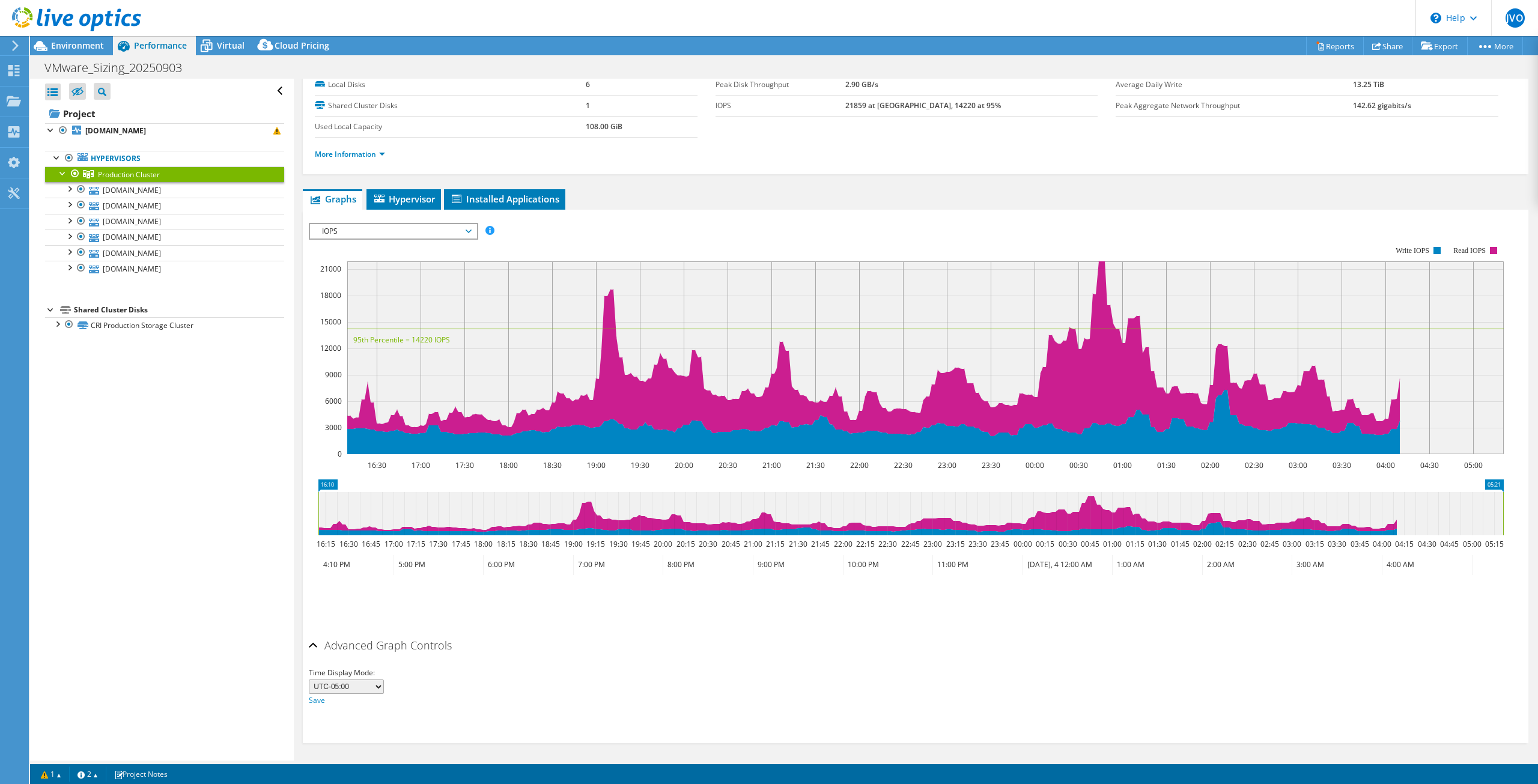
click at [313, 638] on div "Advanced Graph Controls" at bounding box center [916, 646] width 1214 height 26
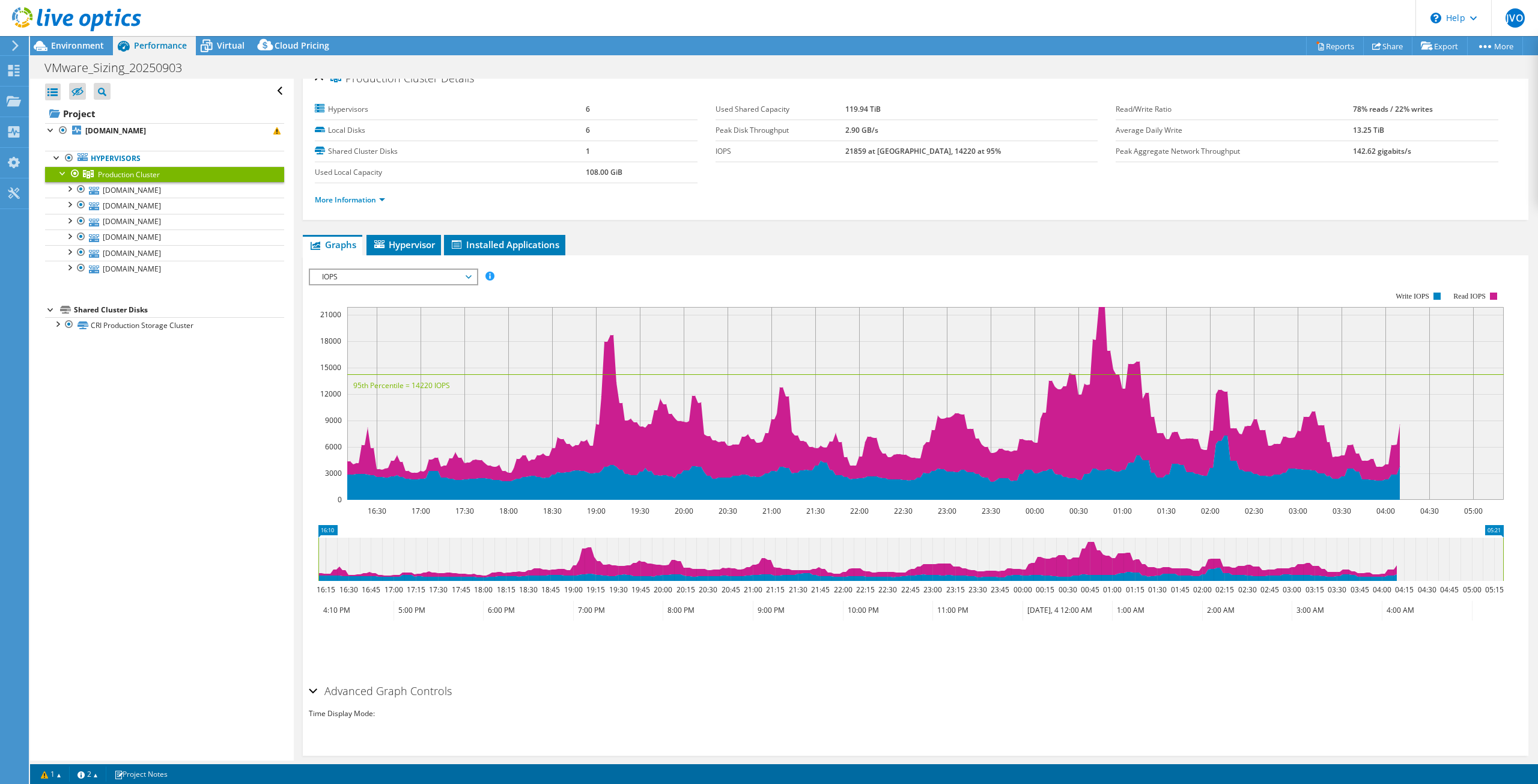
scroll to position [14, 0]
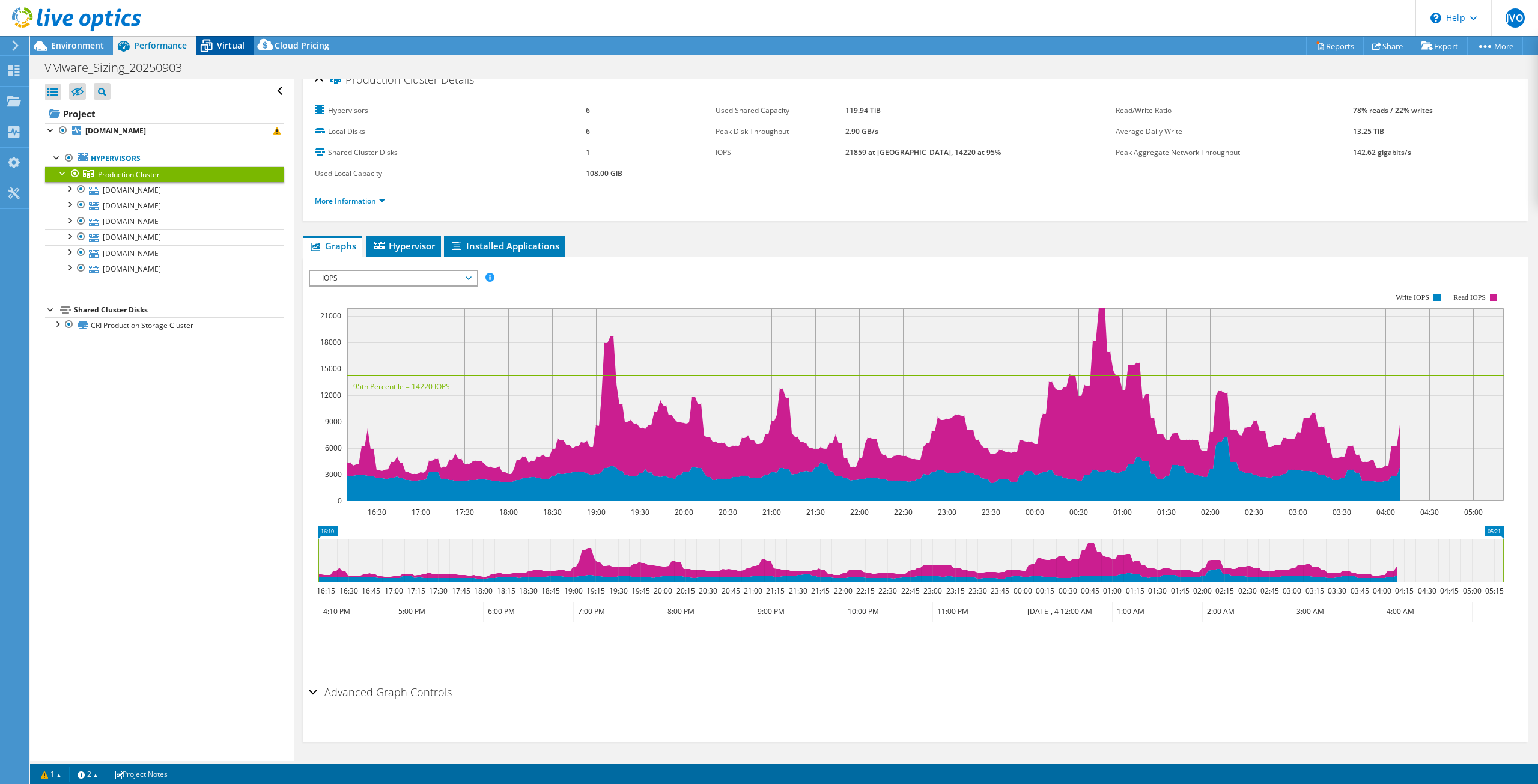
click at [226, 50] on span "Virtual" at bounding box center [231, 45] width 27 height 12
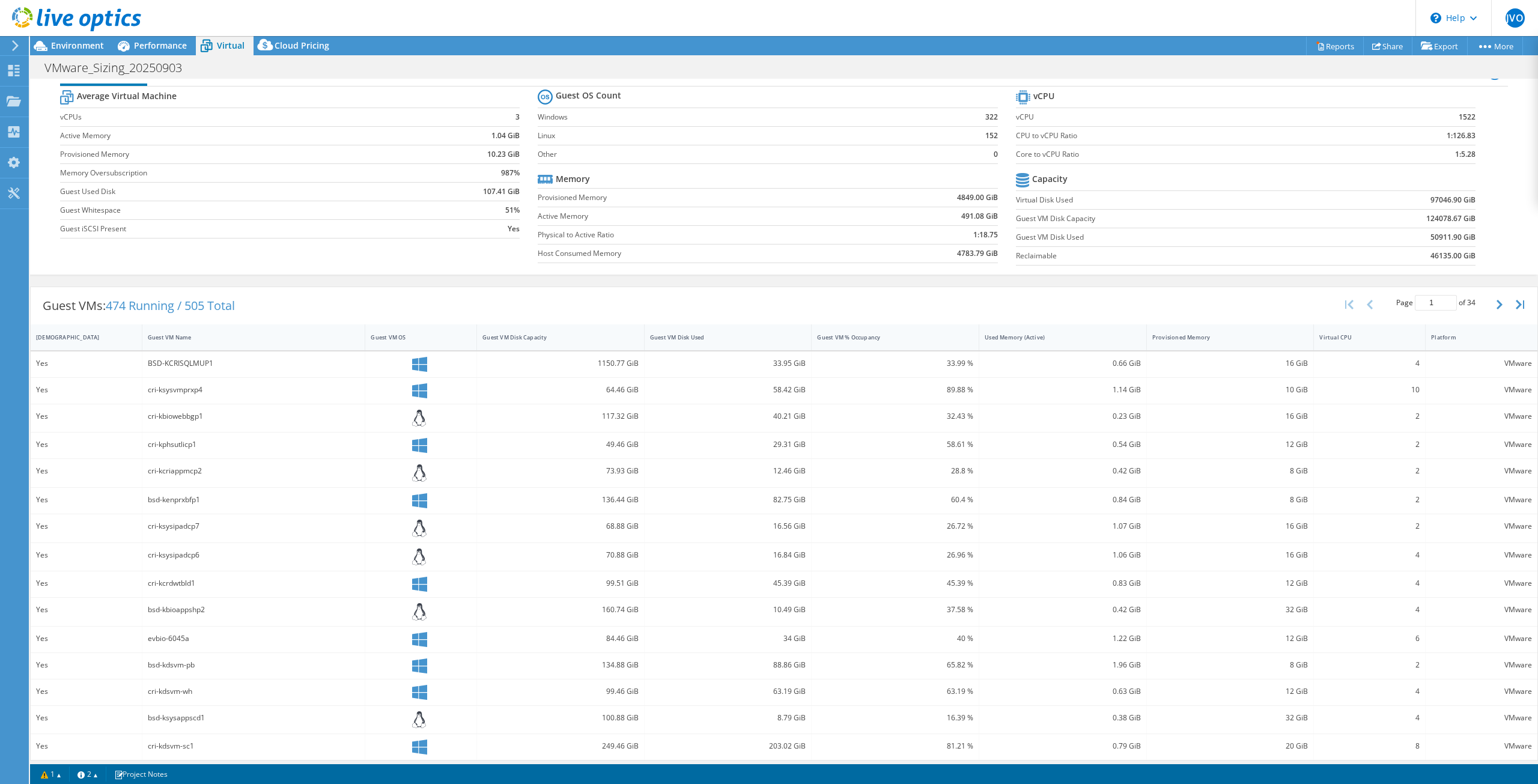
scroll to position [29, 0]
click at [60, 774] on link "1" at bounding box center [51, 774] width 37 height 15
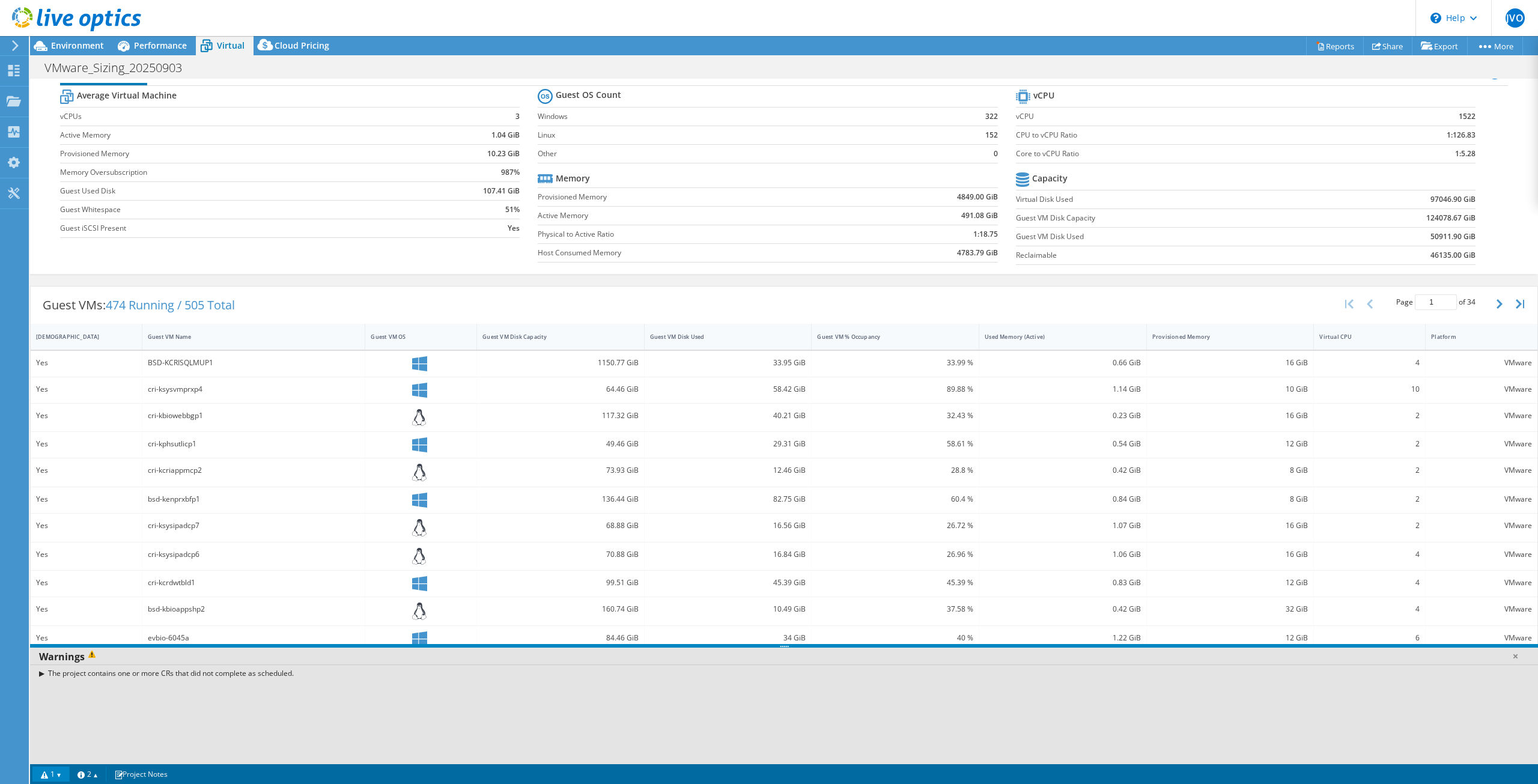
click at [60, 774] on link "1" at bounding box center [51, 774] width 37 height 15
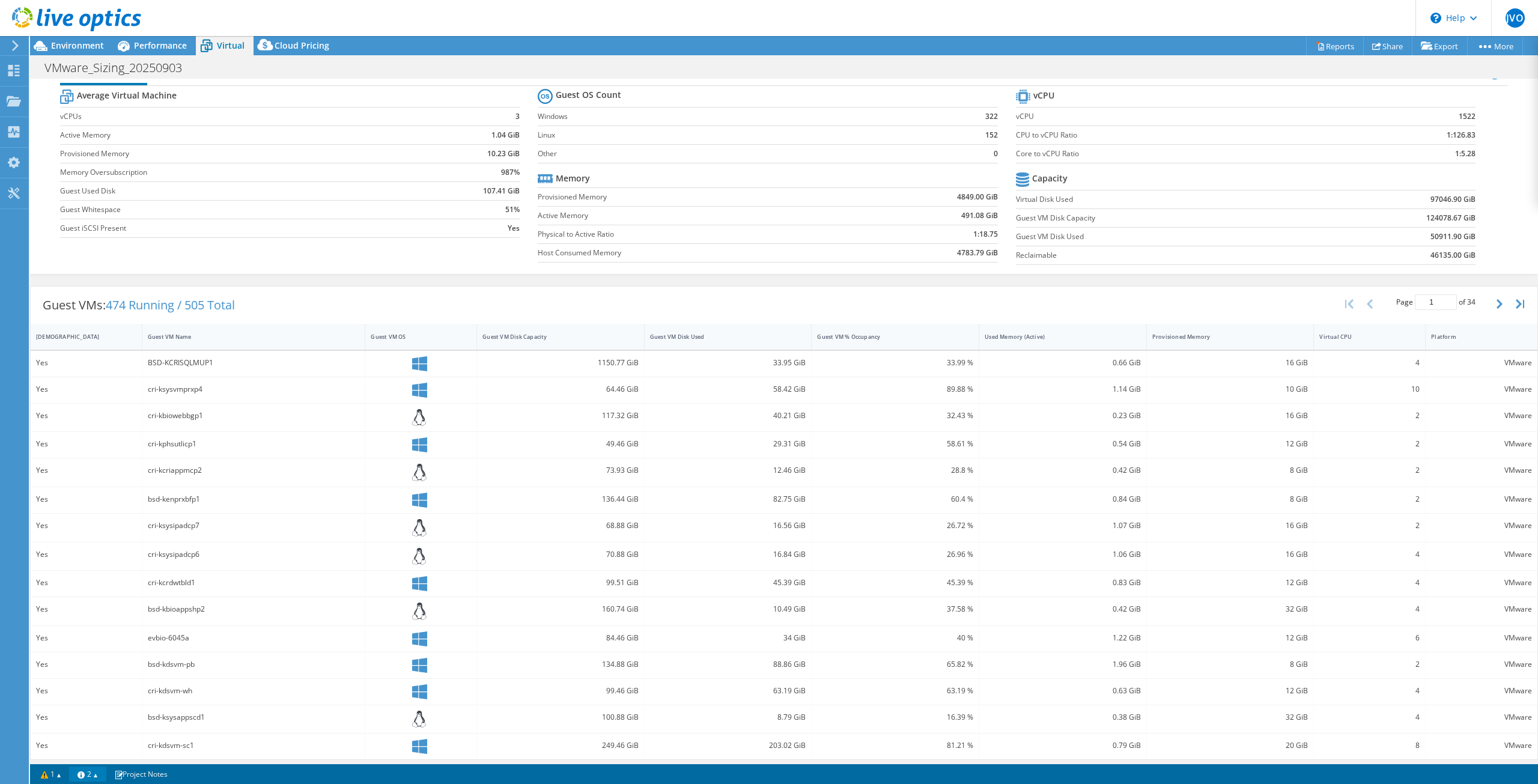
click at [86, 777] on link "2" at bounding box center [88, 774] width 37 height 15
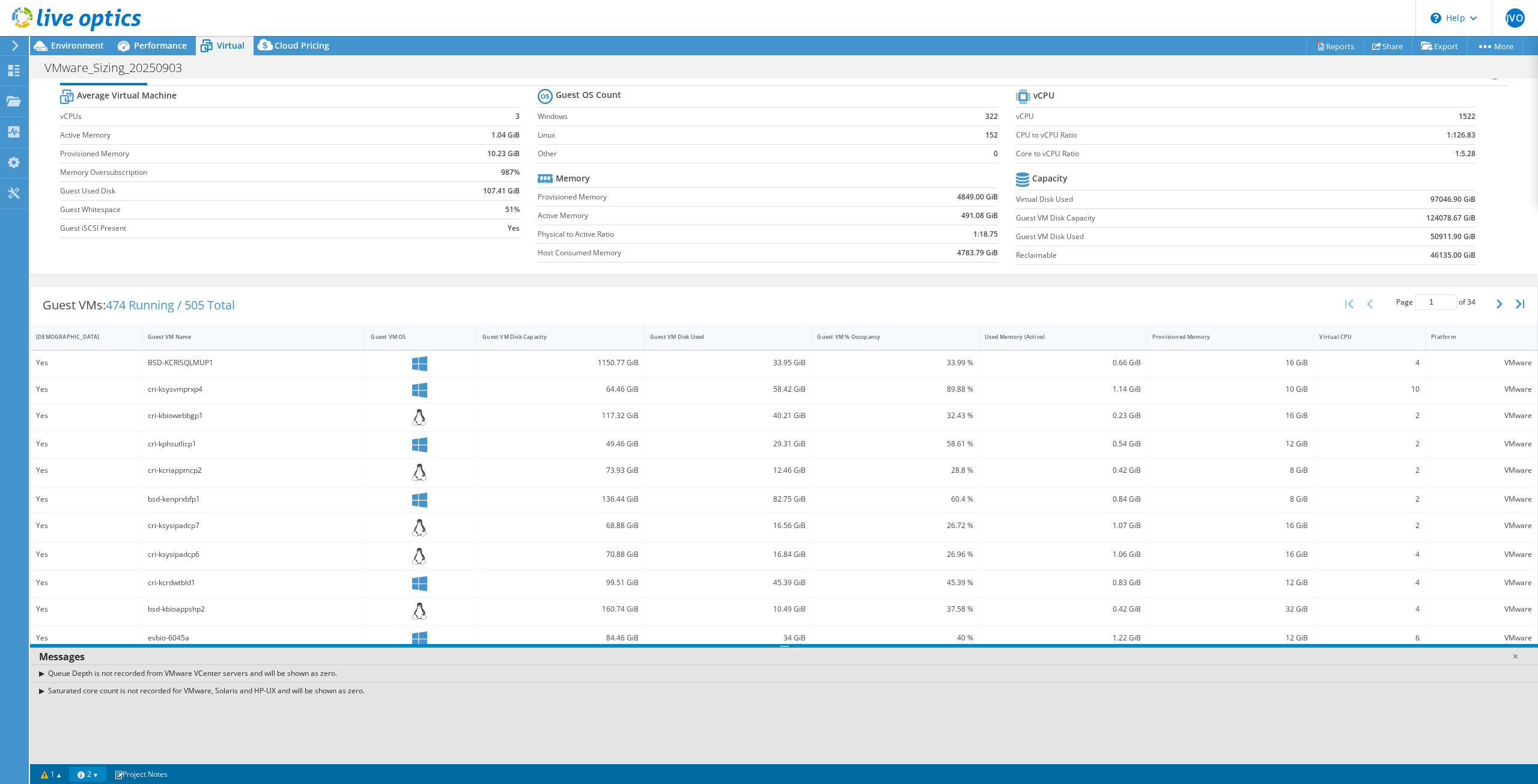
click at [86, 777] on link "2" at bounding box center [88, 774] width 37 height 15
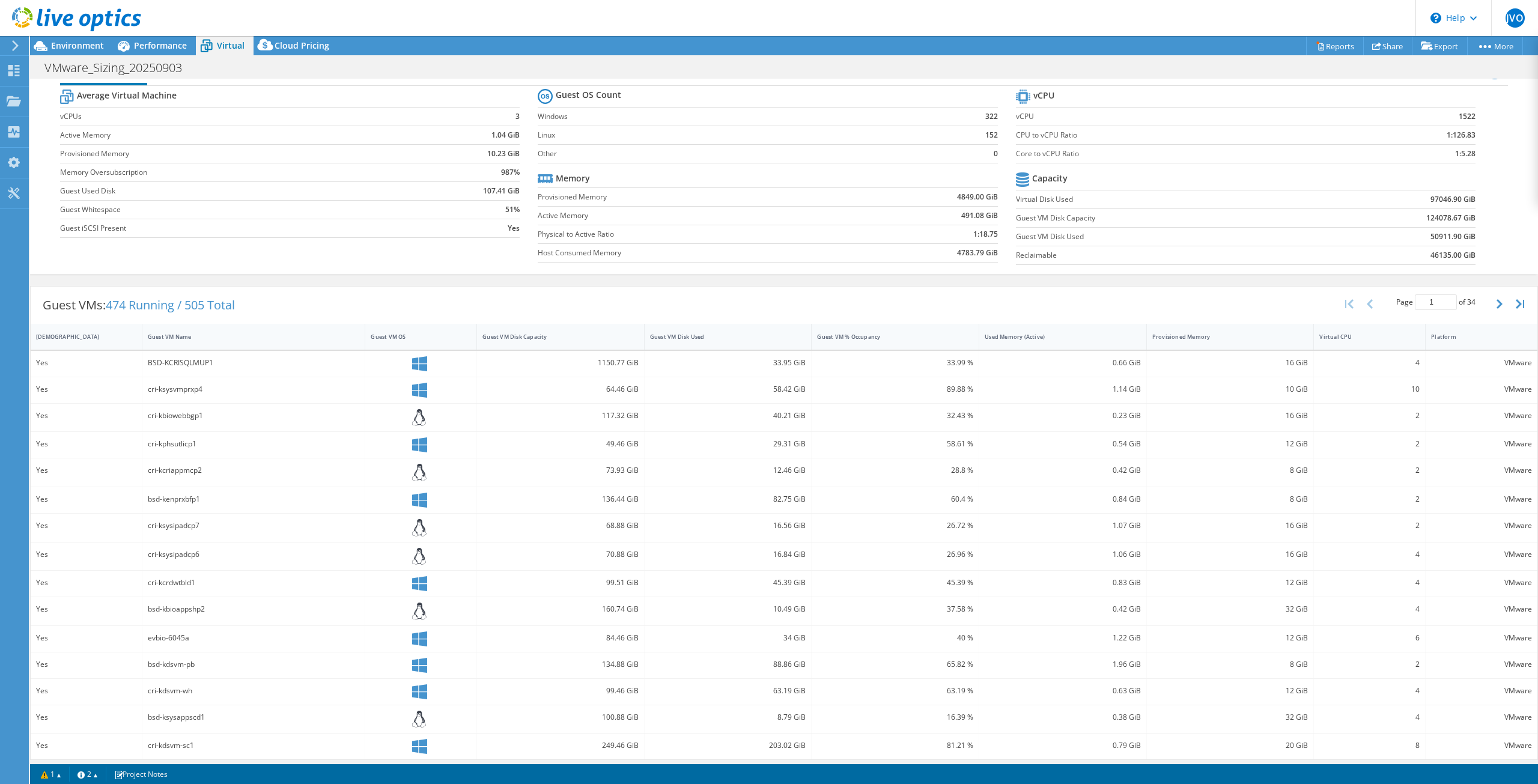
scroll to position [0, 0]
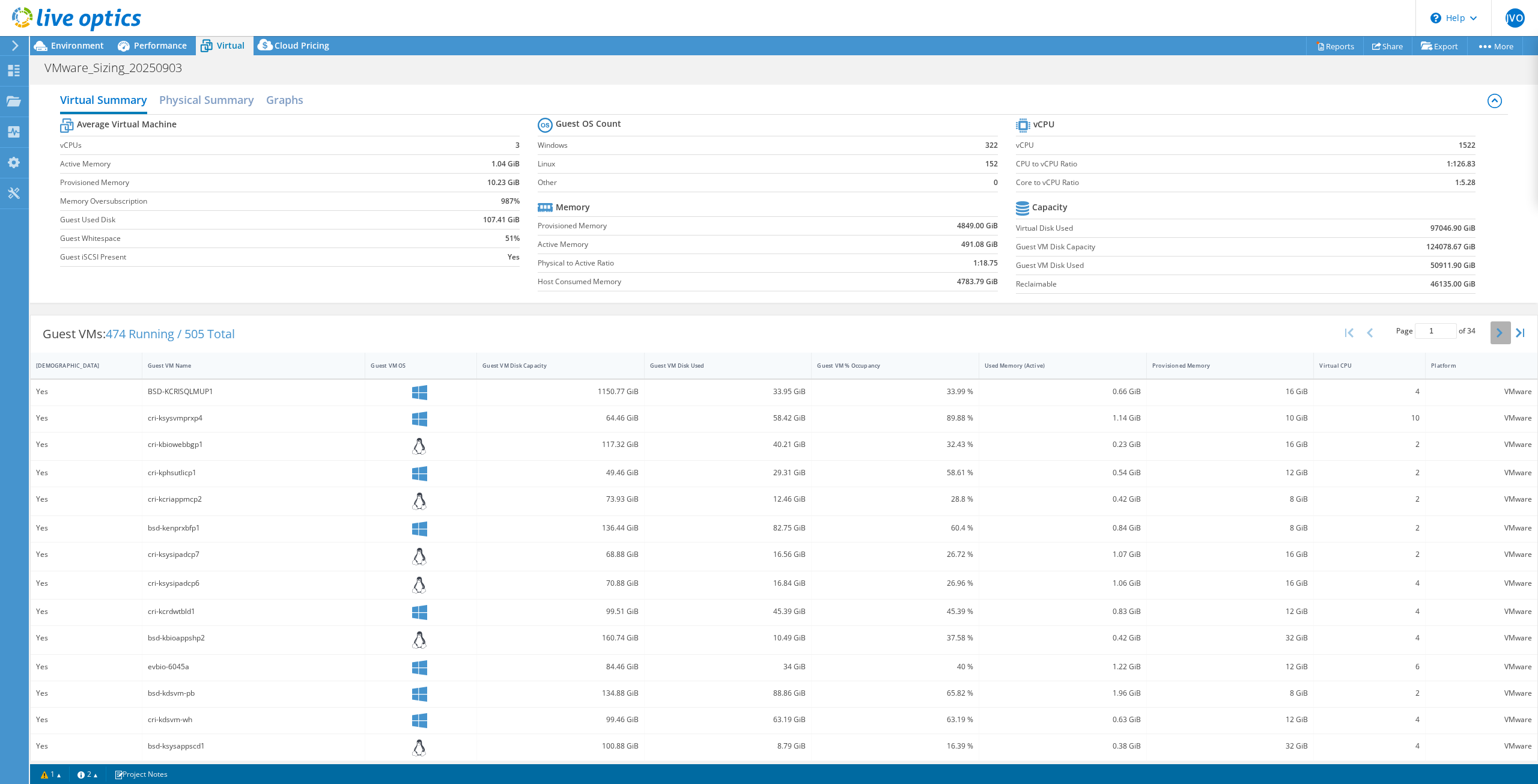
click at [1495, 332] on button "button" at bounding box center [1501, 333] width 20 height 23
click at [1494, 332] on button "button" at bounding box center [1501, 333] width 20 height 23
click at [1346, 328] on icon "button" at bounding box center [1350, 332] width 9 height 9
type input "1"
click at [230, 389] on div "BSD-KCRISQLMUP1" at bounding box center [254, 391] width 212 height 13
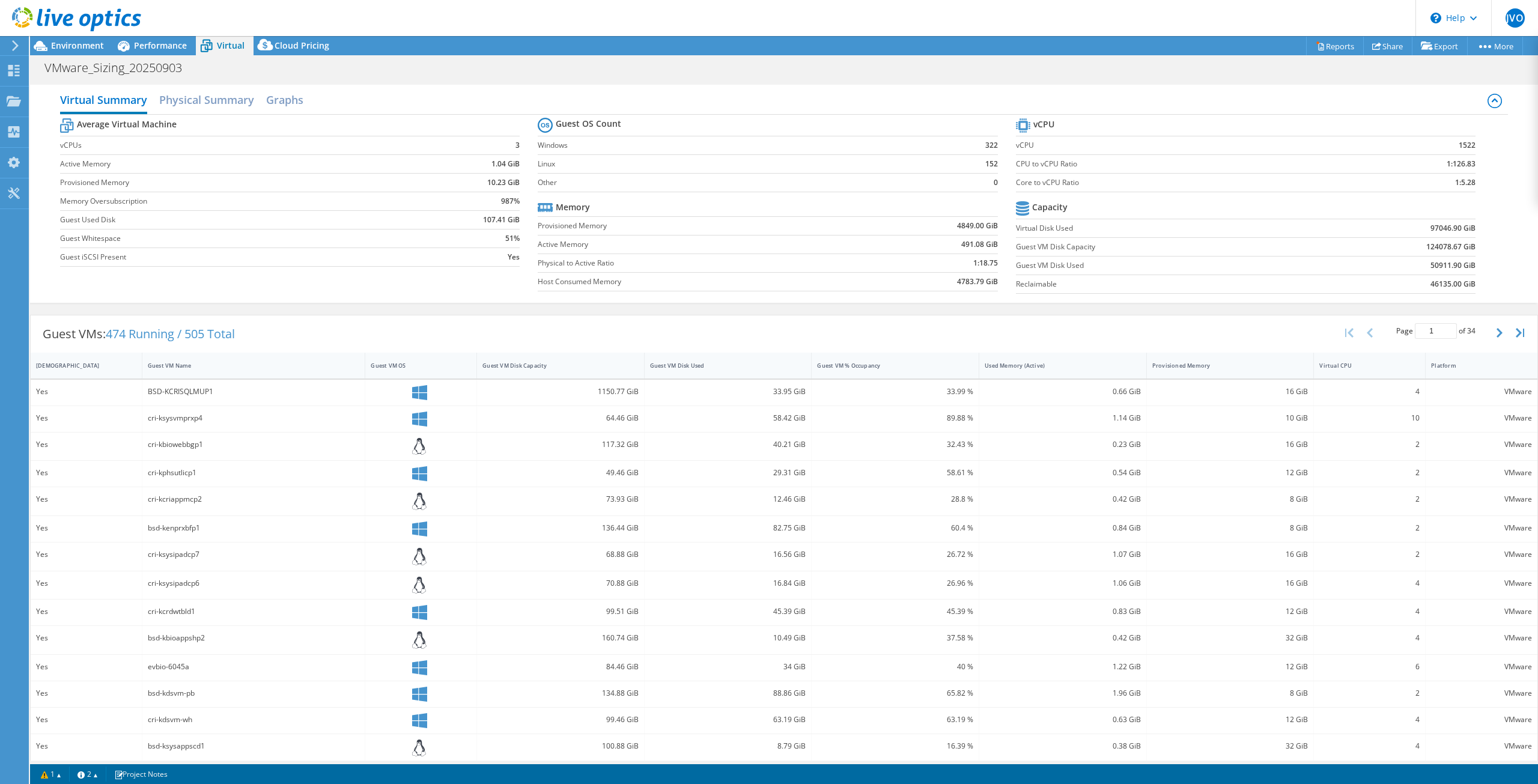
drag, startPoint x: 195, startPoint y: 391, endPoint x: 210, endPoint y: 385, distance: 16.2
click at [197, 390] on div "BSD-KCRISQLMUP1" at bounding box center [254, 391] width 212 height 13
click at [181, 106] on h2 "Physical Summary" at bounding box center [207, 101] width 95 height 27
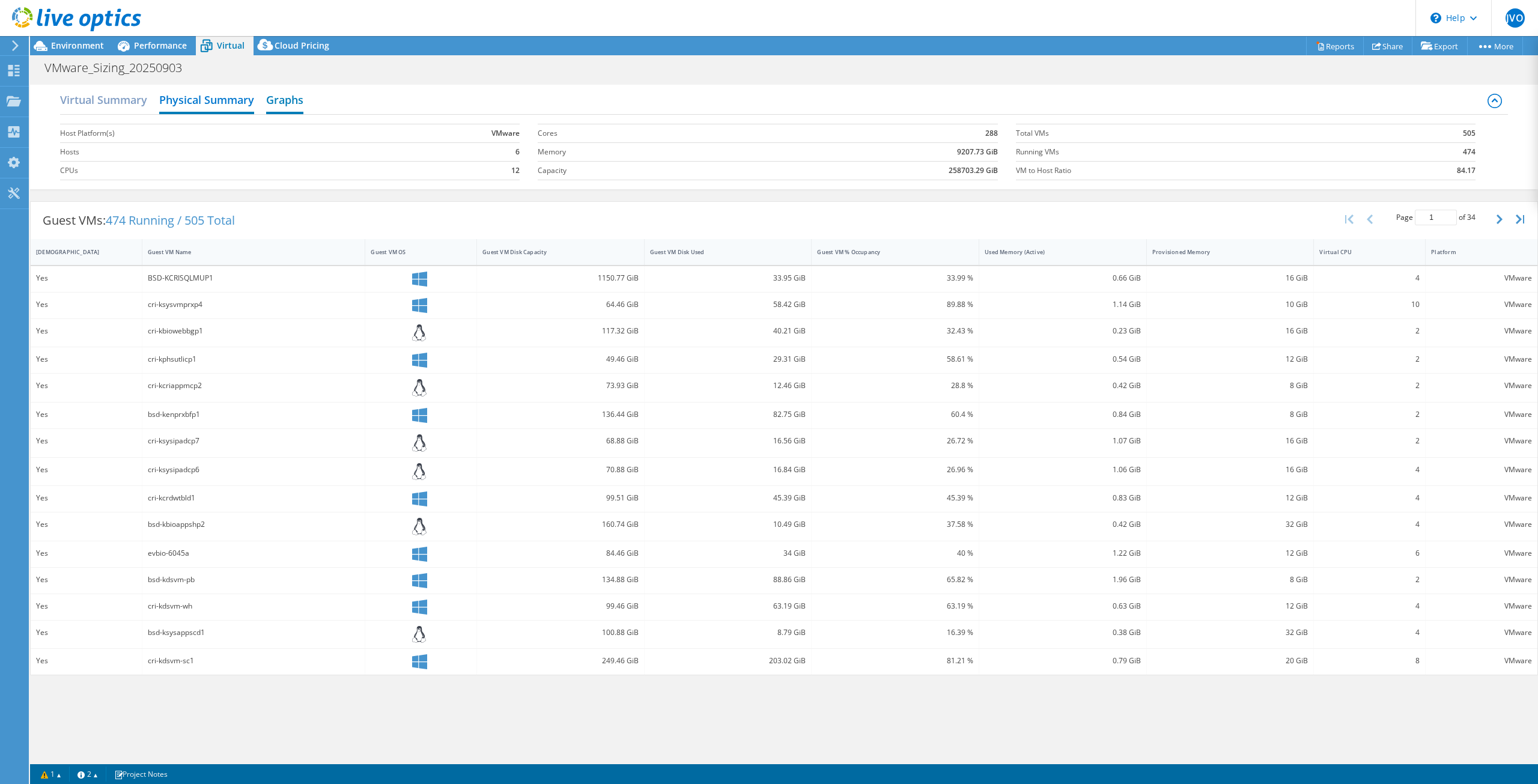
click at [286, 96] on h2 "Graphs" at bounding box center [285, 101] width 37 height 27
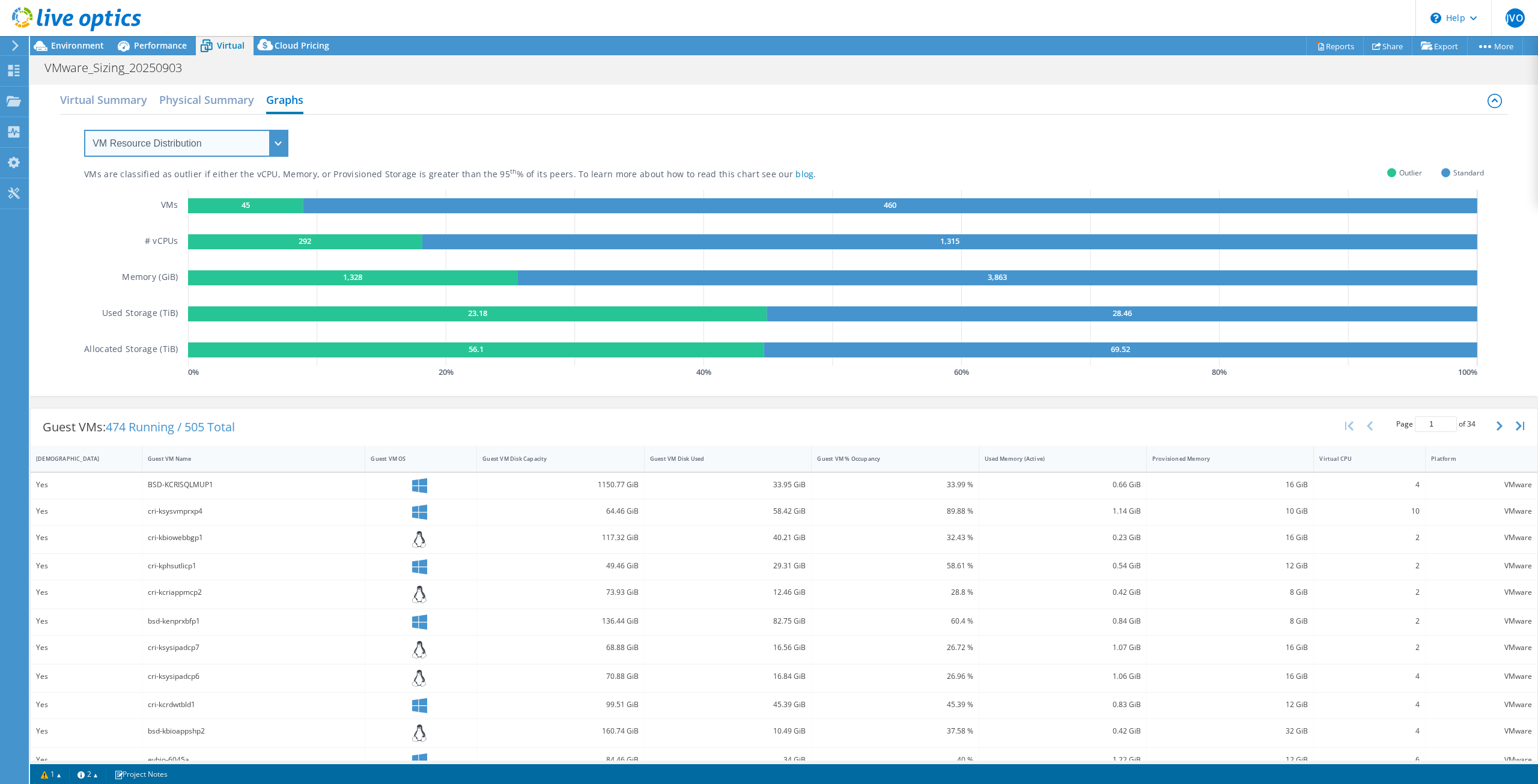
click at [284, 136] on select "VM Resource Distribution Provisioning Contrast Over Provisioning" at bounding box center [186, 143] width 204 height 27
click at [365, 146] on div "VMs are classified as outlier if either the vCPU, Memory, or Provisioned Storag…" at bounding box center [784, 247] width 1400 height 266
click at [302, 36] on div "Cloud Pricing" at bounding box center [296, 45] width 85 height 19
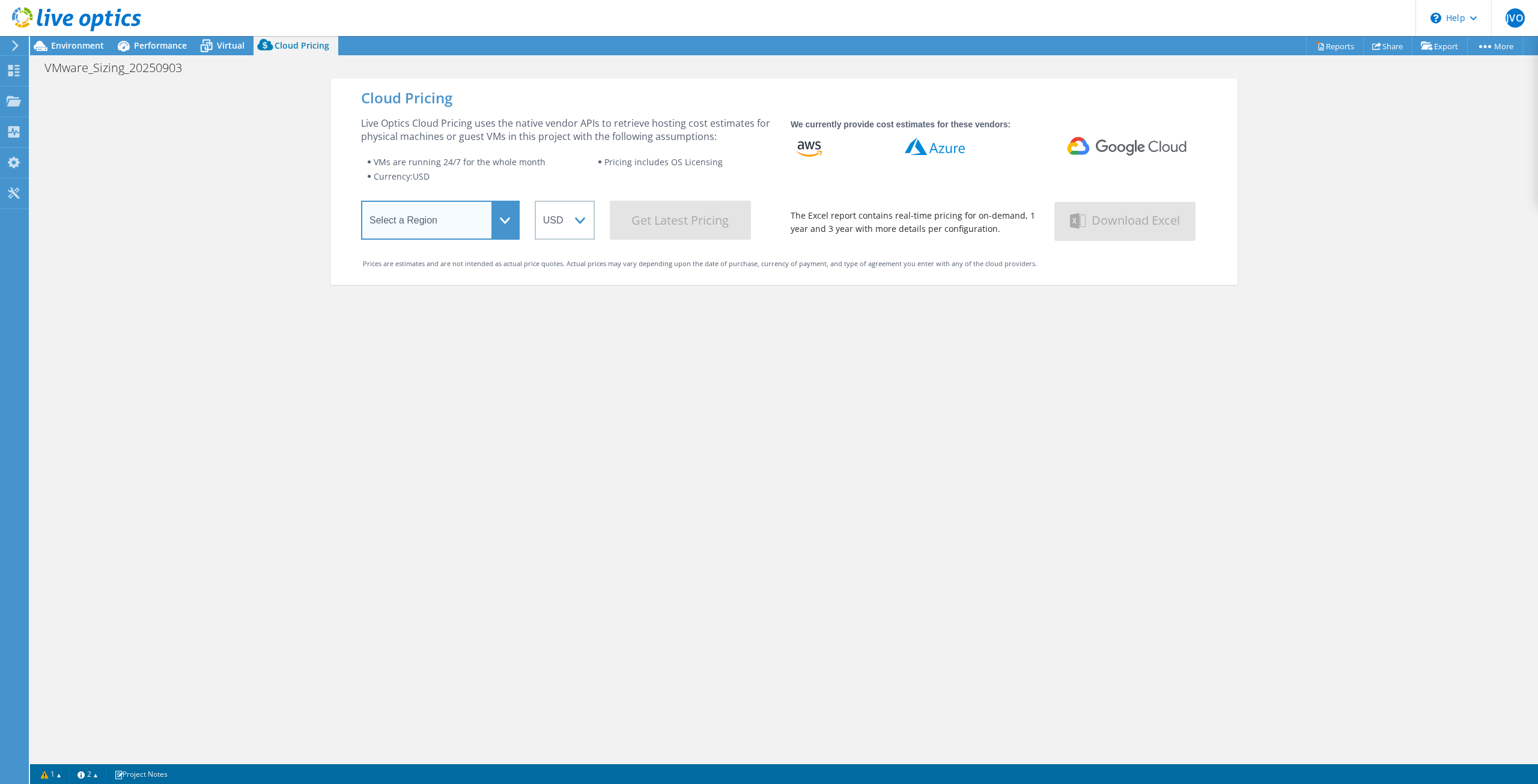
click at [497, 233] on select "Select a Region [GEOGRAPHIC_DATA] ([GEOGRAPHIC_DATA]) [GEOGRAPHIC_DATA] ([GEOGR…" at bounding box center [440, 220] width 159 height 39
select select "USEast"
click at [361, 202] on select "Select a Region [GEOGRAPHIC_DATA] ([GEOGRAPHIC_DATA]) [GEOGRAPHIC_DATA] ([GEOGR…" at bounding box center [440, 220] width 159 height 39
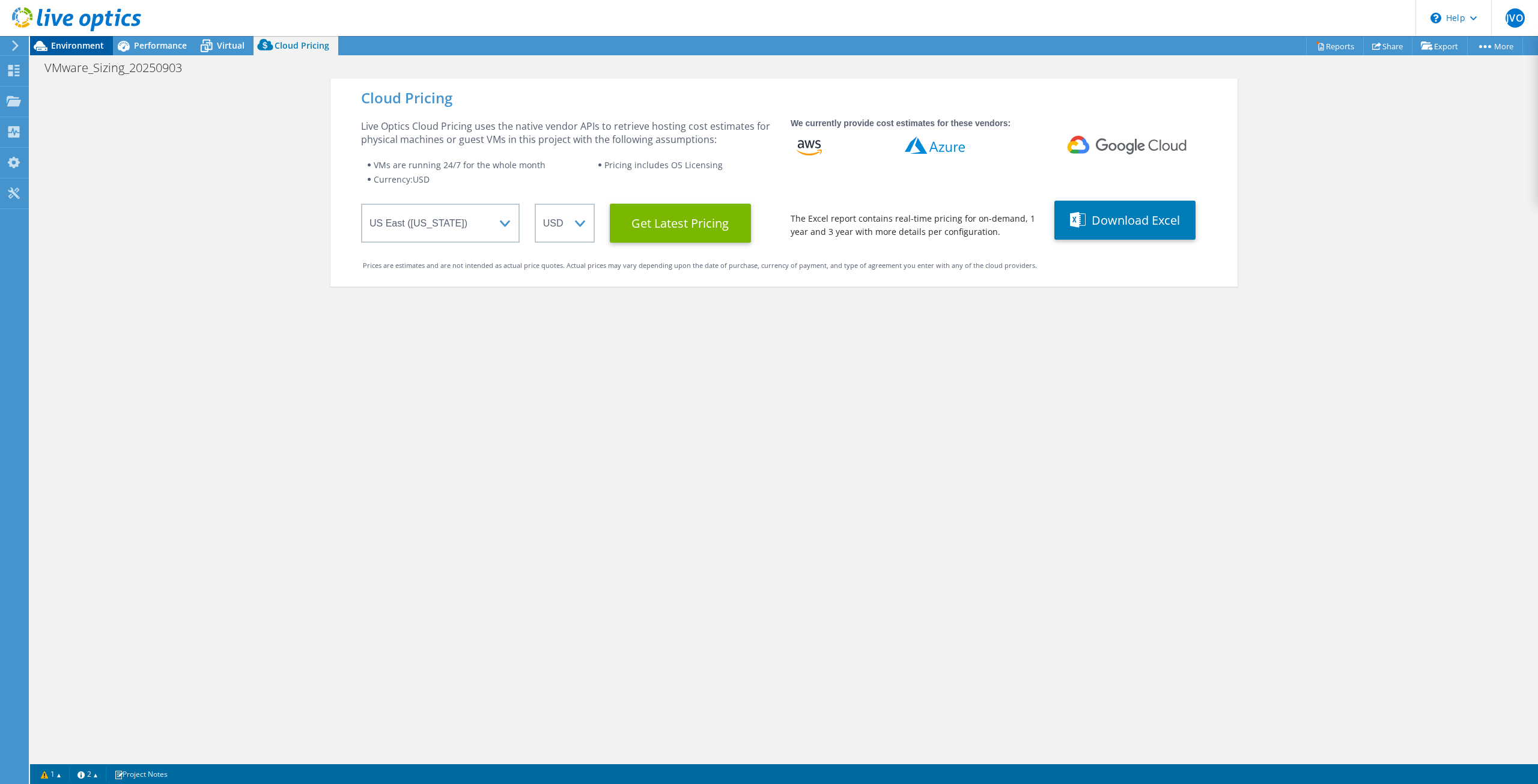
click at [64, 50] on span "Environment" at bounding box center [77, 45] width 53 height 12
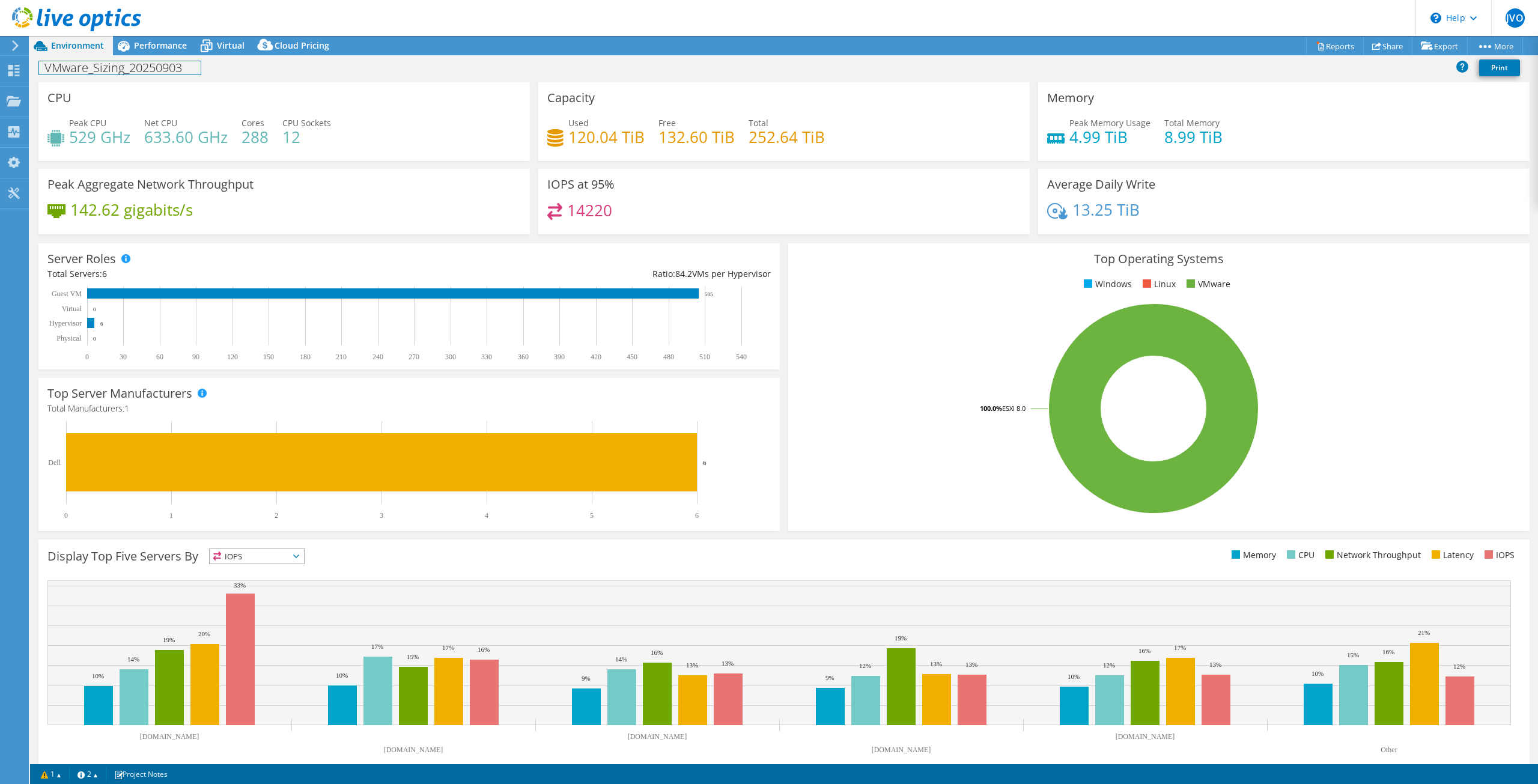
click at [186, 59] on div "VMware_Sizing_20250903 Print" at bounding box center [784, 67] width 1508 height 22
click at [63, 779] on link "1" at bounding box center [51, 774] width 37 height 15
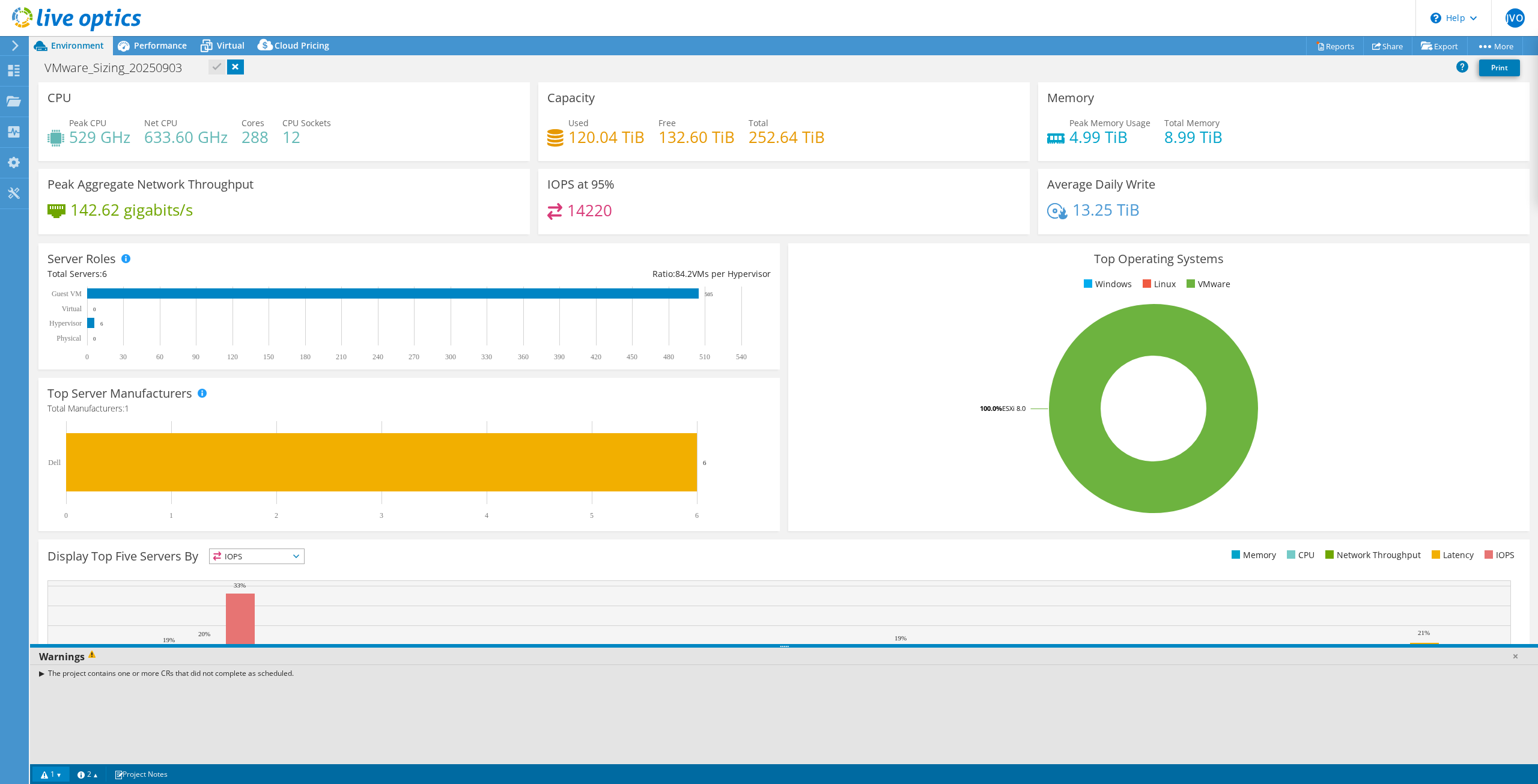
click at [45, 674] on div "The project contains one or more CRs that did not complete as scheduled." at bounding box center [784, 673] width 1508 height 17
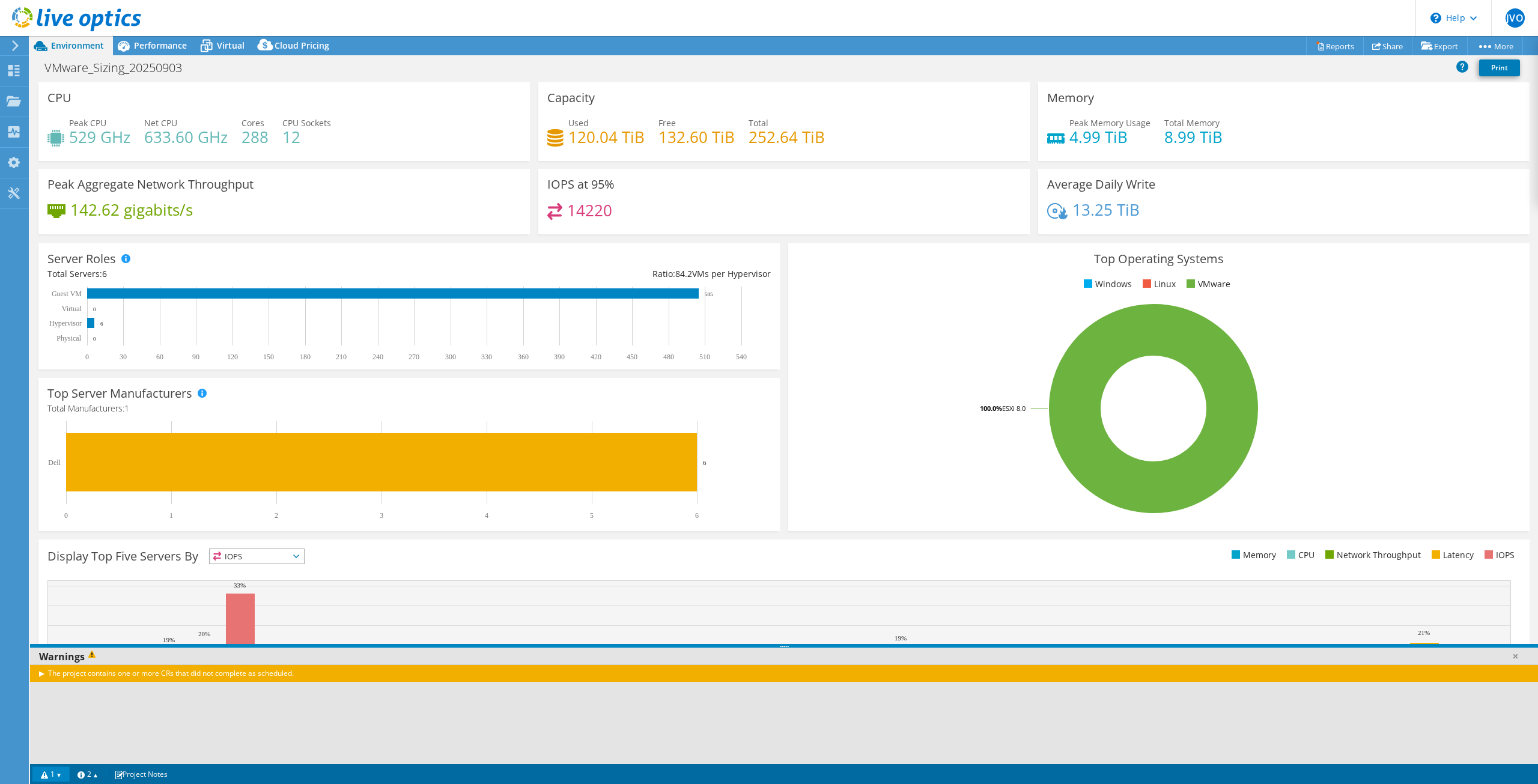
click at [42, 674] on div "The project contains one or more CRs that did not complete as scheduled." at bounding box center [784, 673] width 1508 height 17
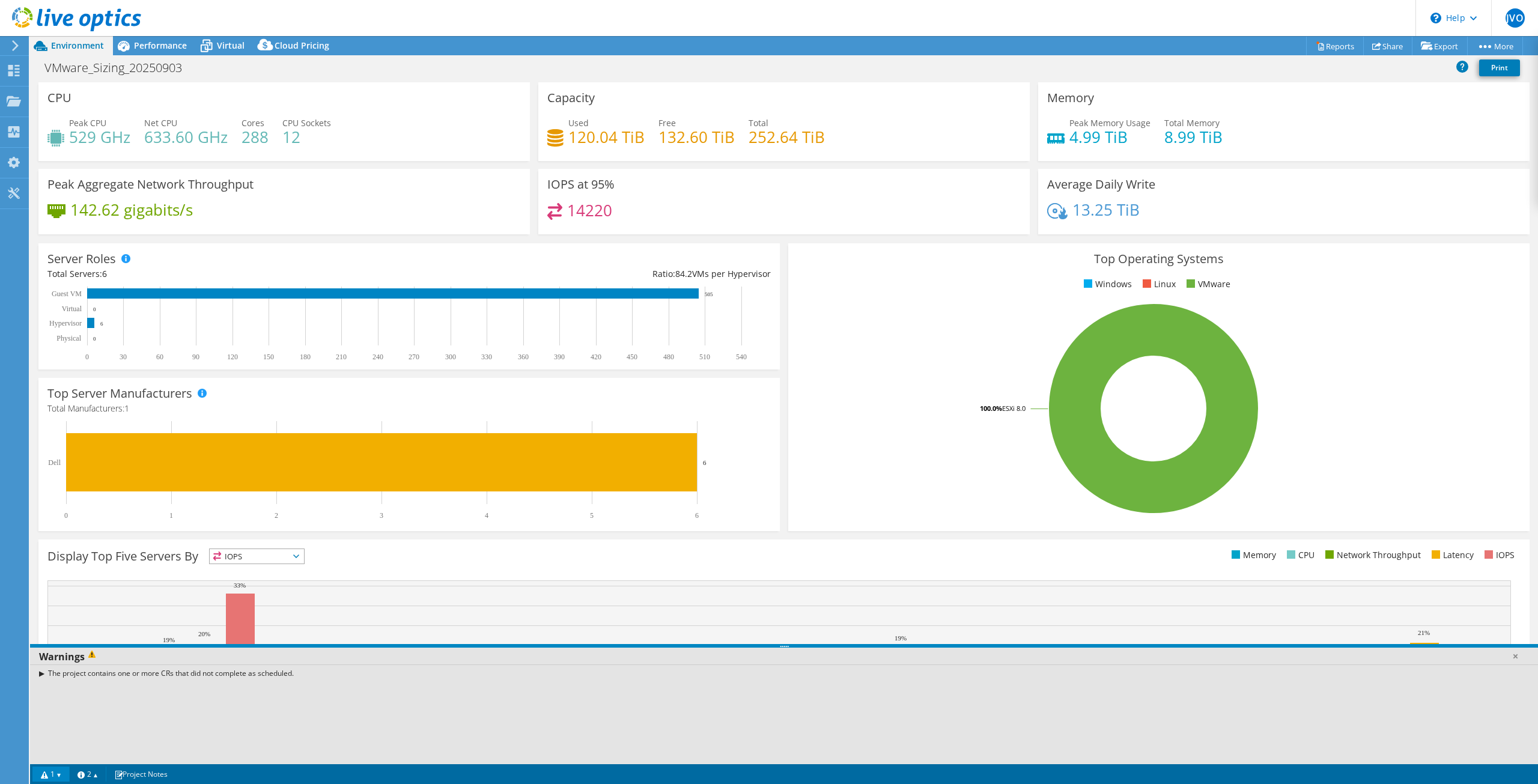
click at [40, 674] on div "The project contains one or more CRs that did not complete as scheduled." at bounding box center [784, 673] width 1508 height 17
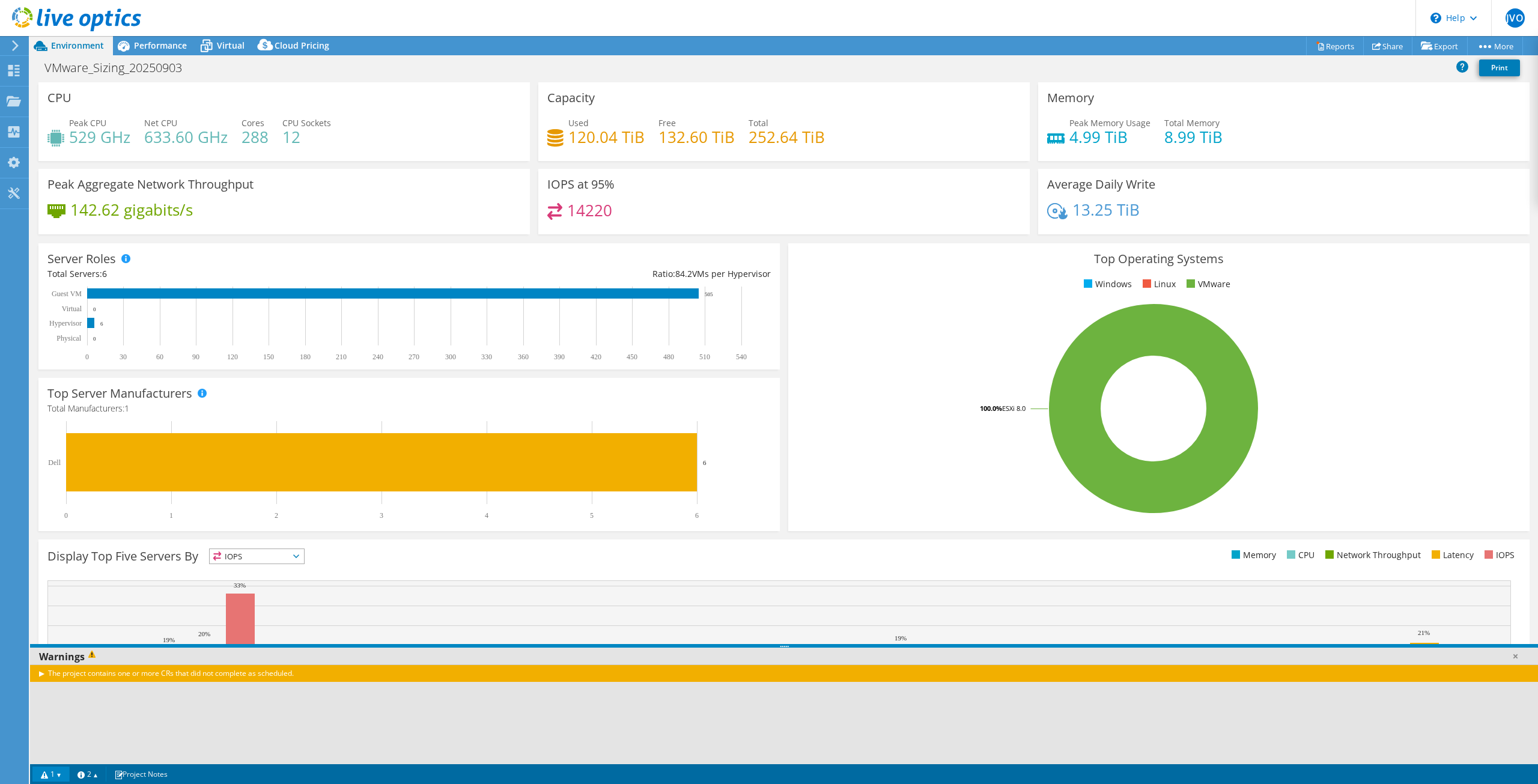
click at [491, 74] on div "VMware_Sizing_20250903 Print" at bounding box center [784, 67] width 1508 height 22
click at [50, 770] on link "1" at bounding box center [51, 774] width 37 height 15
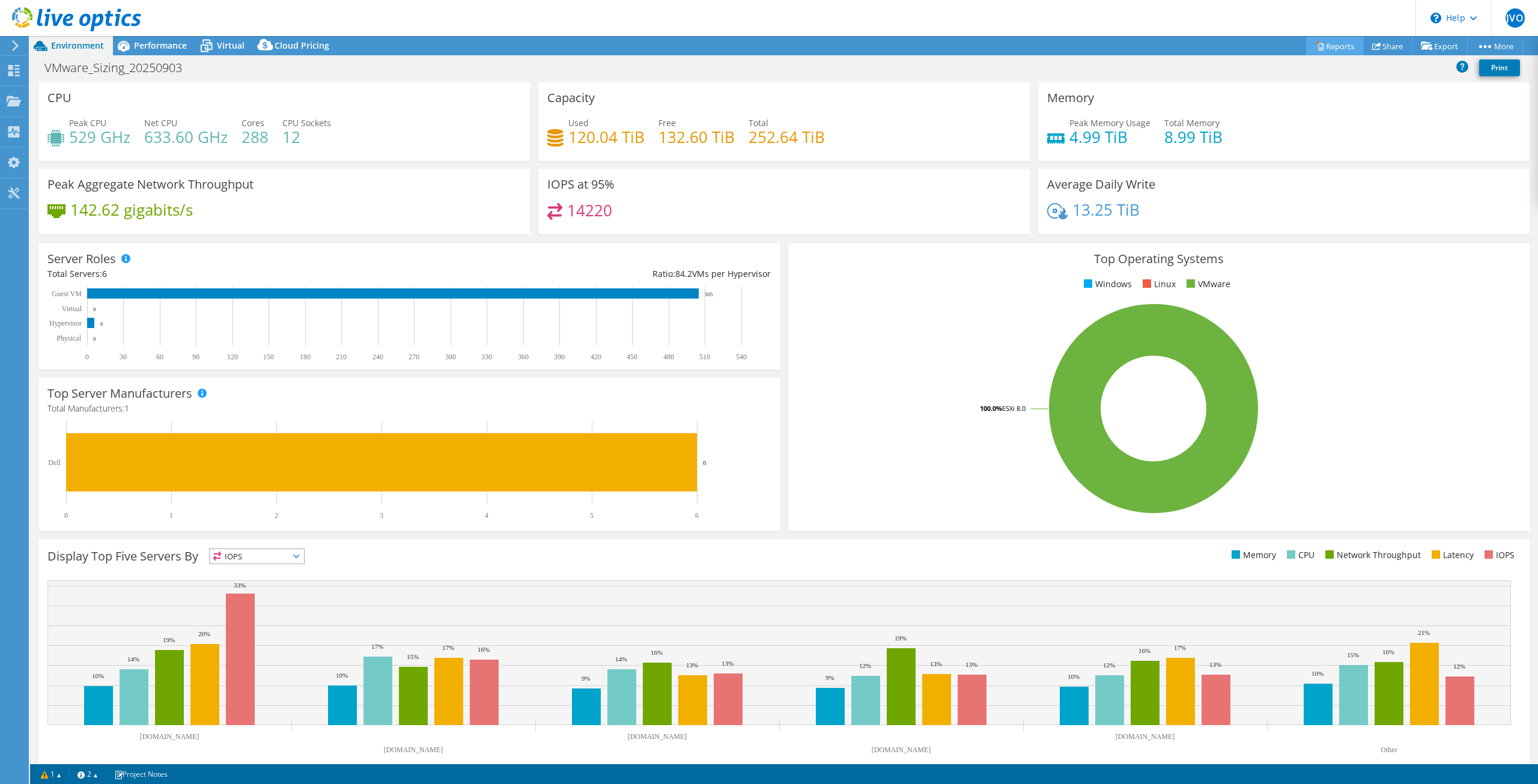
click at [1317, 45] on link "Reports" at bounding box center [1335, 46] width 58 height 19
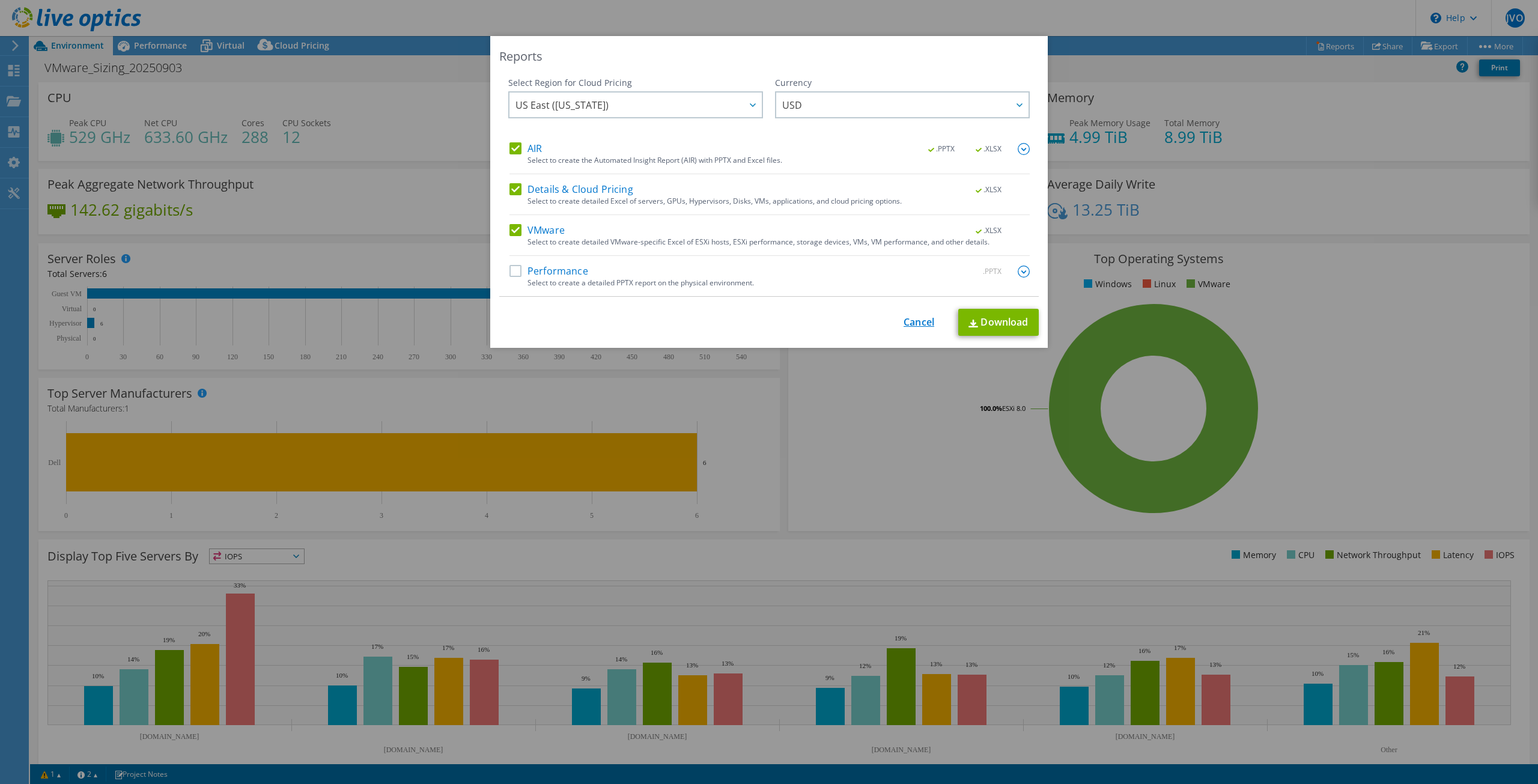
click at [920, 326] on link "Cancel" at bounding box center [919, 323] width 31 height 12
